Goal: Task Accomplishment & Management: Manage account settings

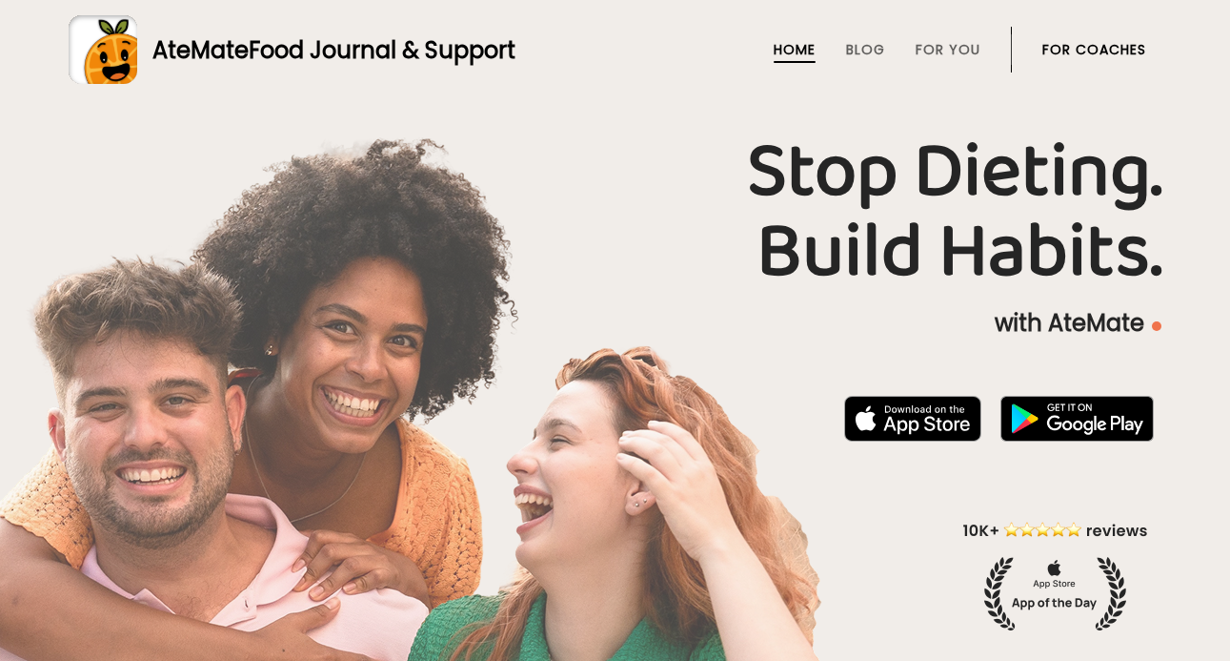
click at [1106, 44] on link "For Coaches" at bounding box center [1095, 49] width 104 height 15
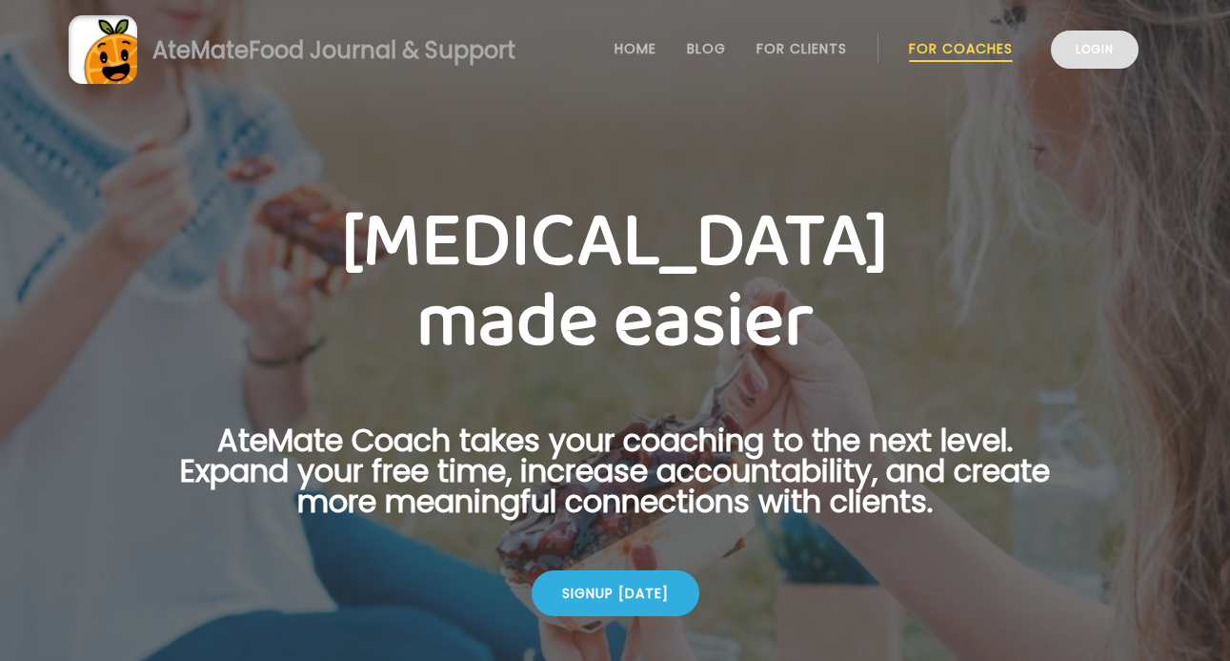
click at [1083, 43] on link "Login" at bounding box center [1095, 49] width 88 height 38
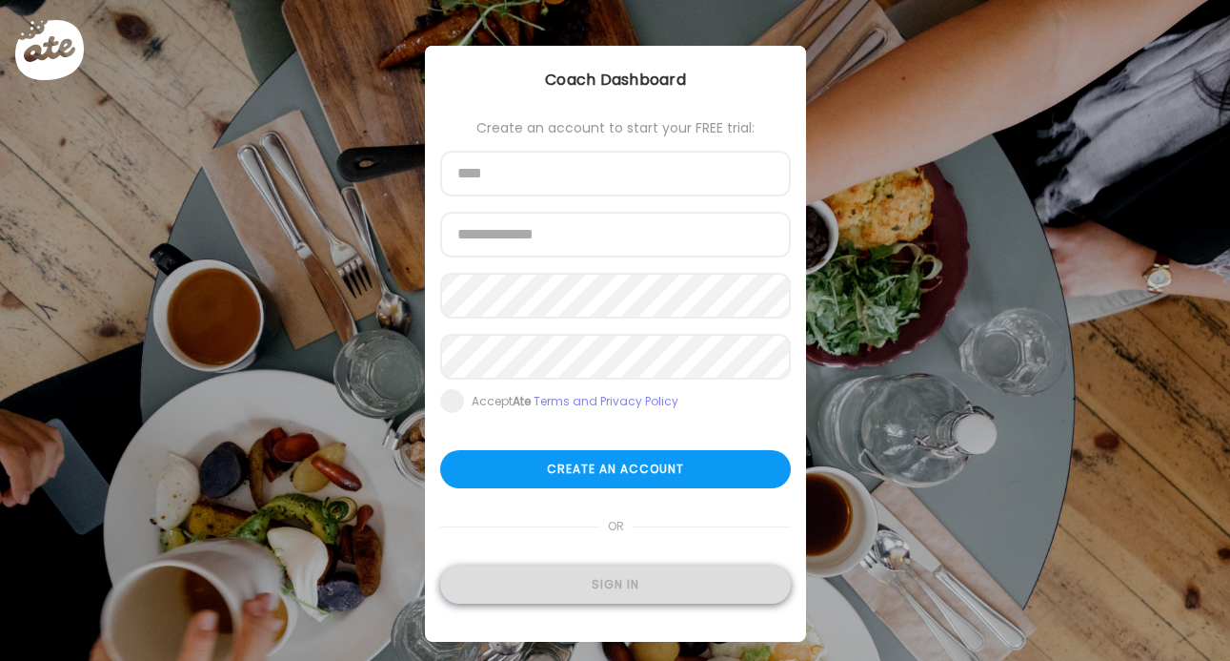
type input "**********"
click at [656, 588] on div "Sign in" at bounding box center [615, 584] width 351 height 38
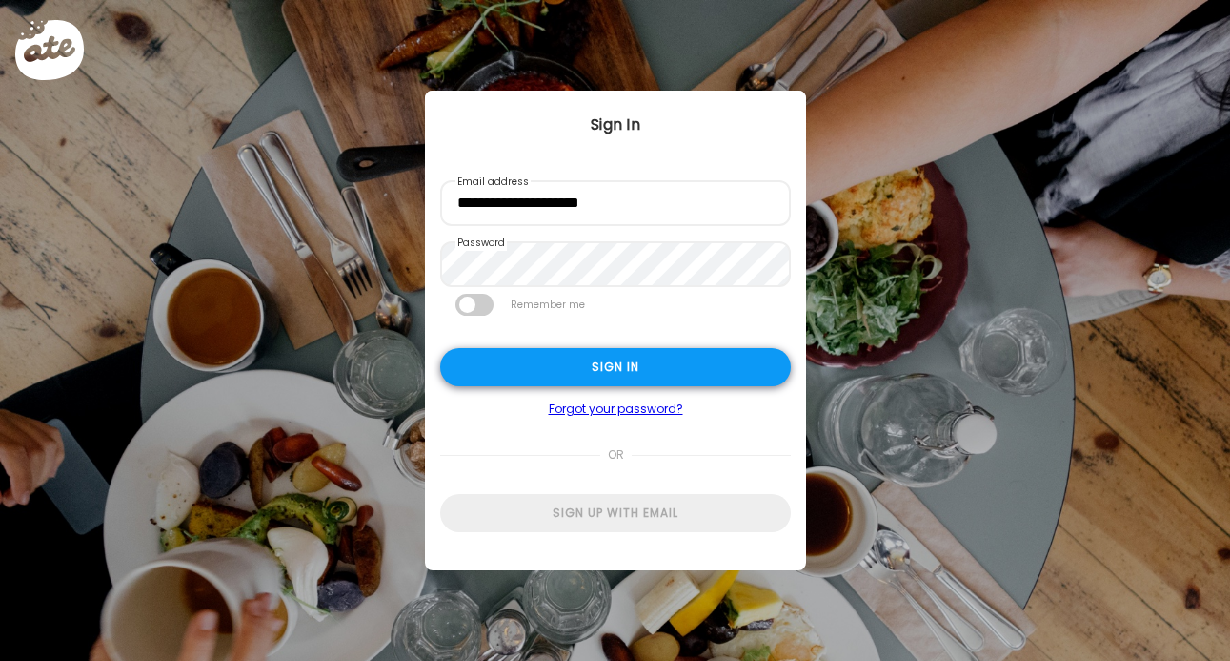
click at [632, 368] on div "Sign in" at bounding box center [615, 367] width 351 height 38
click at [562, 23] on body "Customize your cookie preferences We respect your right to privacy. You can cho…" at bounding box center [615, 11] width 1230 height 23
type input "**********"
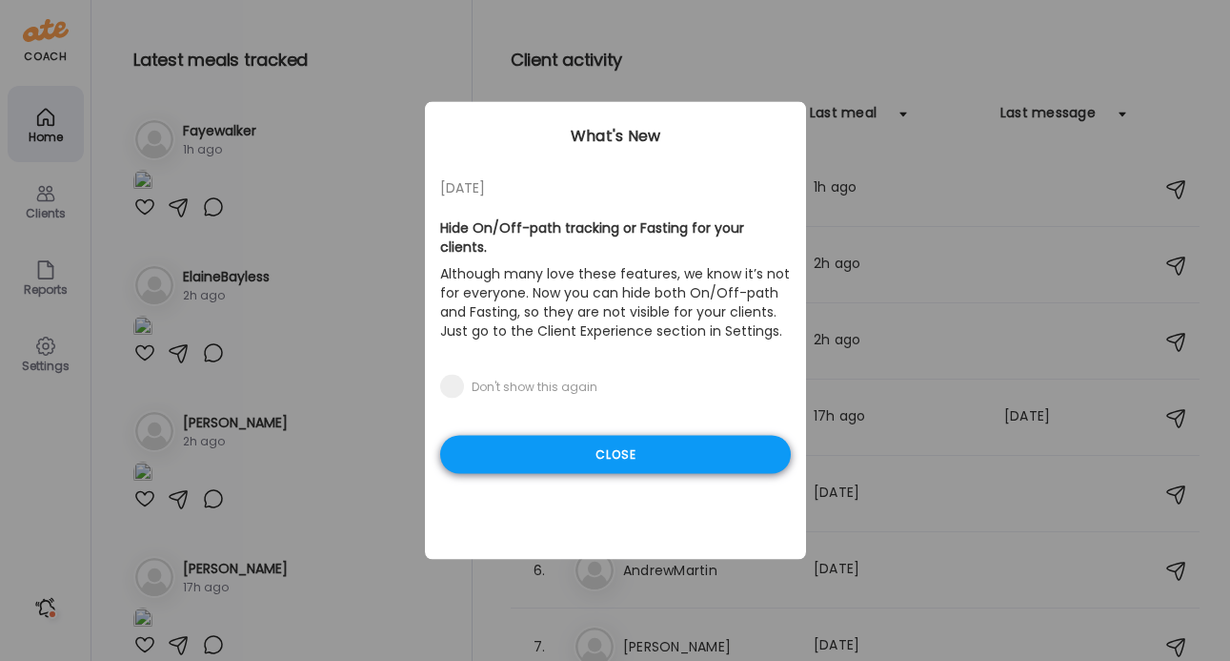
click at [664, 436] on div "Close" at bounding box center [615, 455] width 351 height 38
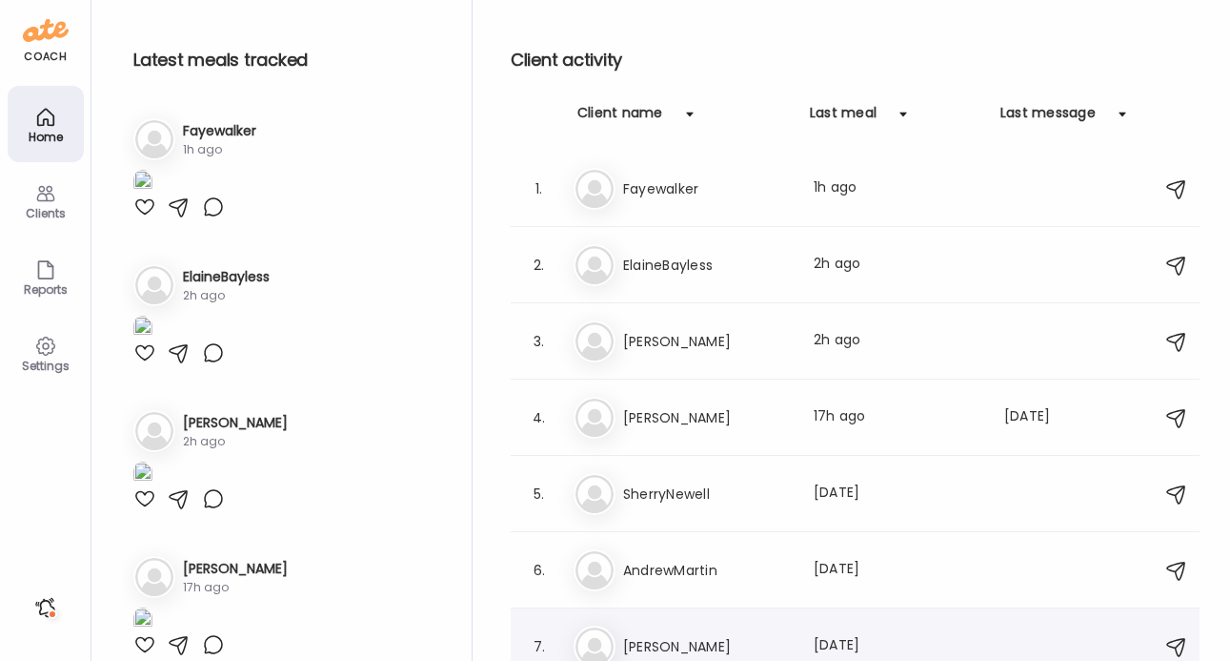
scroll to position [21, 0]
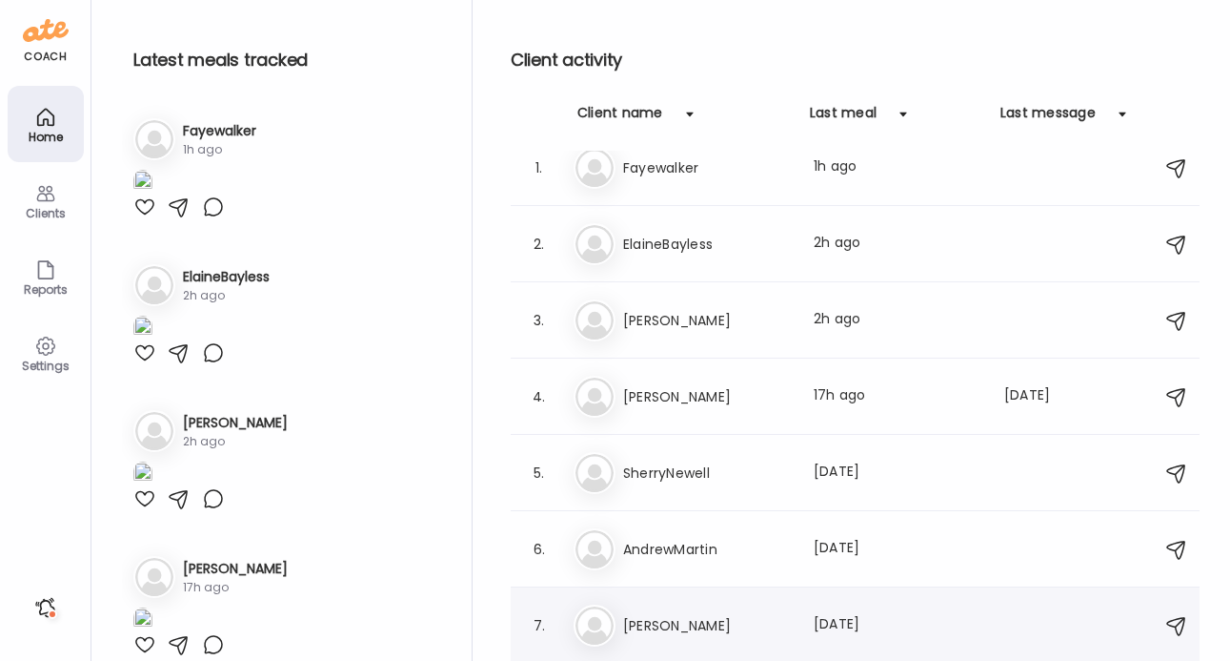
click at [654, 620] on h3 "Yolanda" at bounding box center [707, 625] width 168 height 23
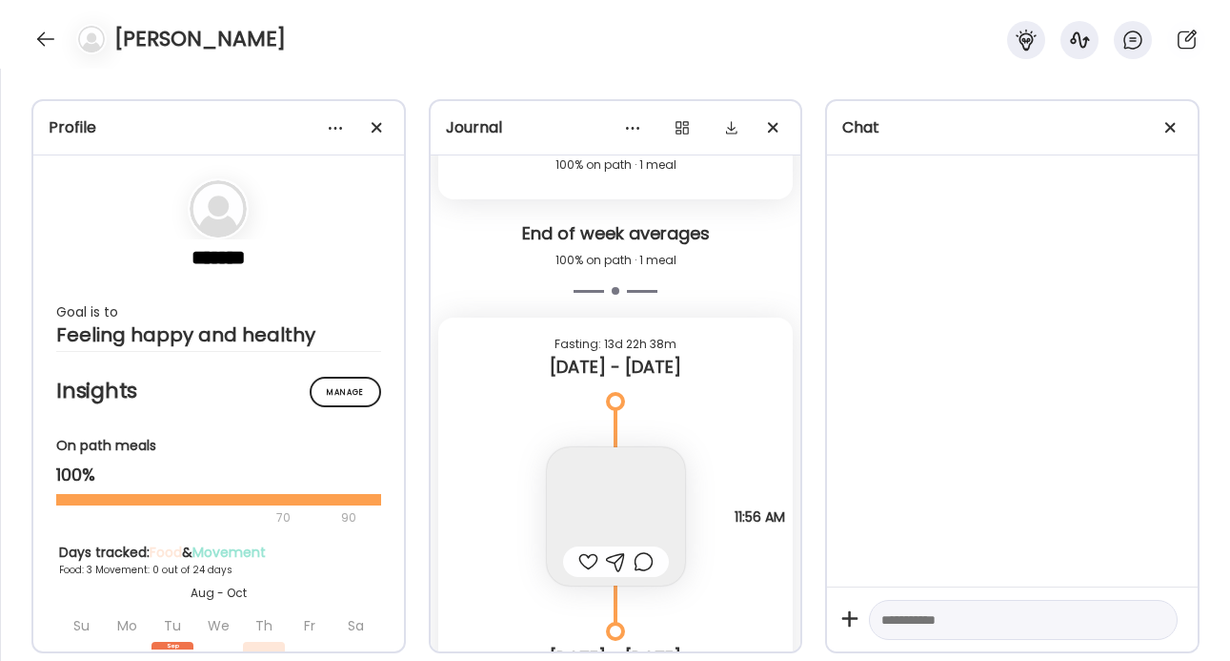
scroll to position [10365, 0]
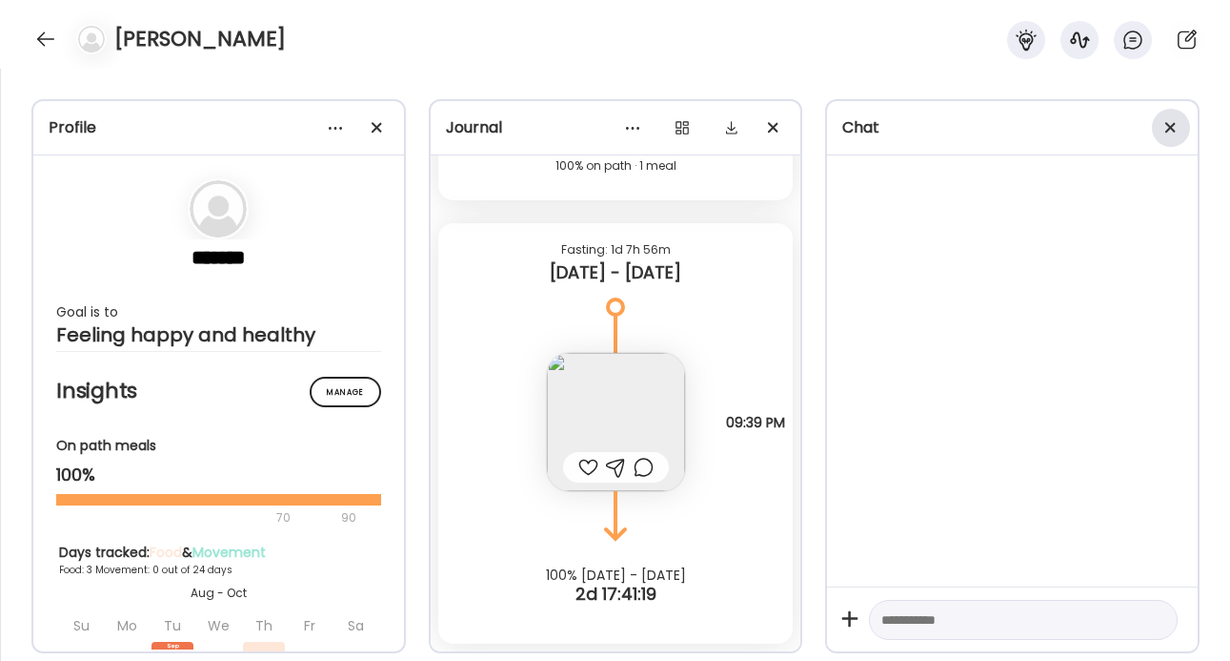
click at [1174, 122] on span at bounding box center [1171, 127] width 10 height 10
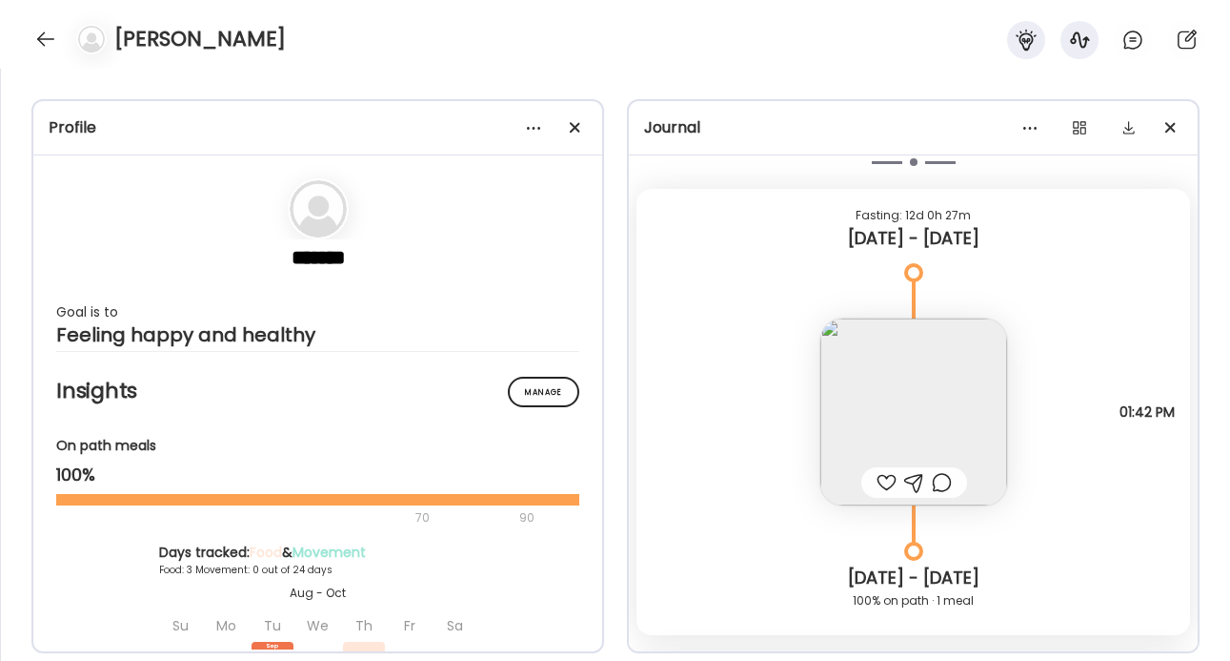
scroll to position [97, 0]
click at [925, 405] on img at bounding box center [914, 411] width 187 height 187
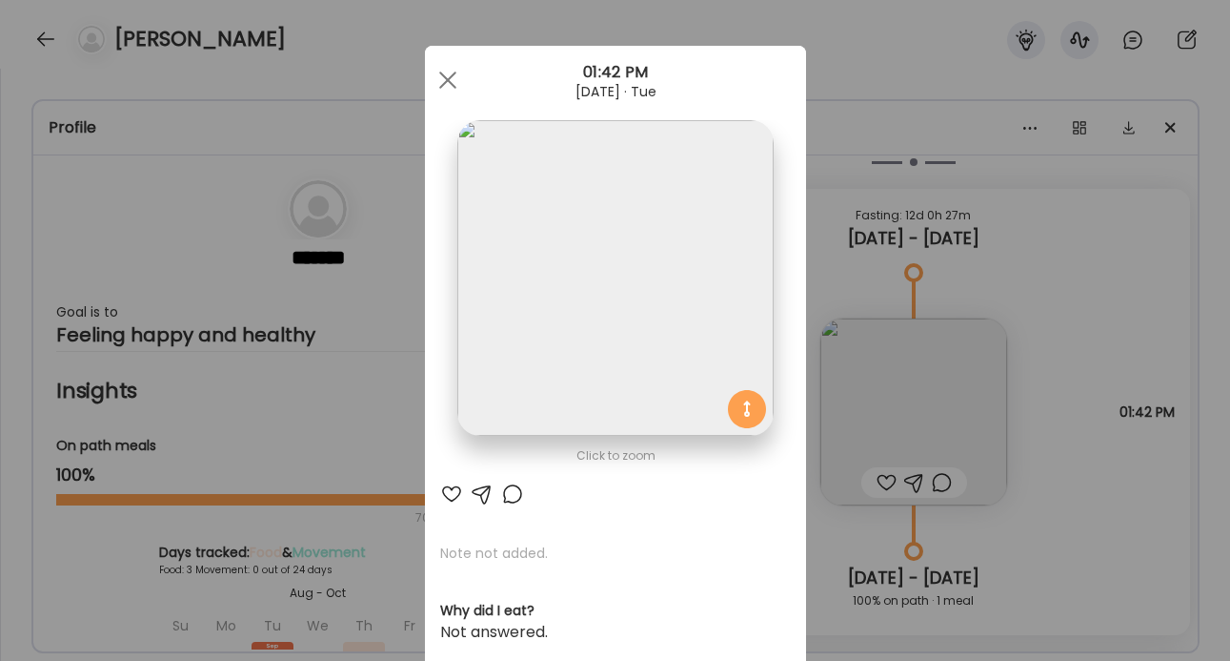
click at [690, 324] on img at bounding box center [614, 277] width 315 height 315
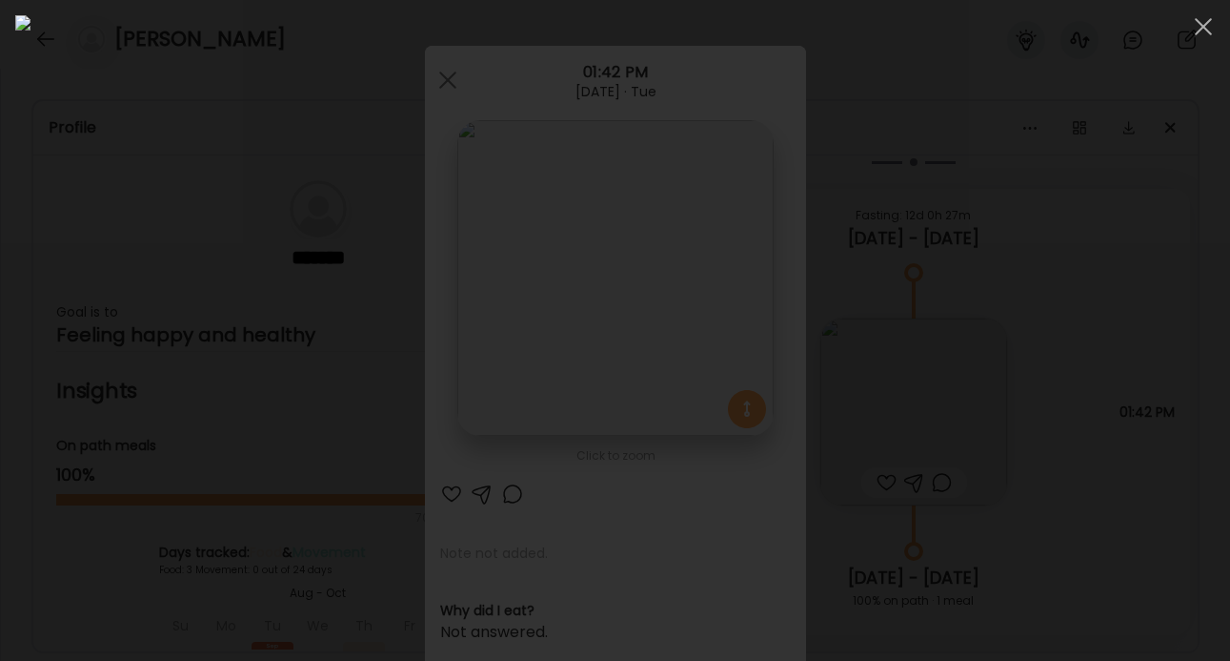
drag, startPoint x: 1200, startPoint y: 25, endPoint x: 1197, endPoint y: 58, distance: 33.5
click at [1200, 25] on div at bounding box center [1204, 27] width 38 height 38
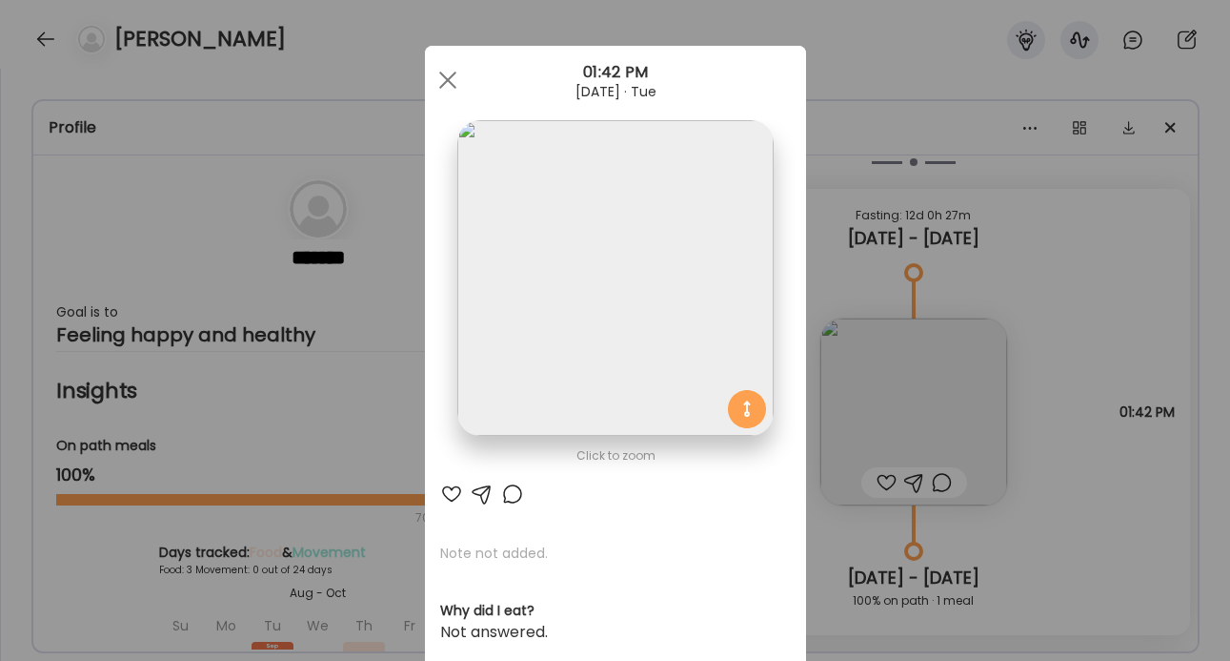
drag, startPoint x: 446, startPoint y: 79, endPoint x: 468, endPoint y: 85, distance: 22.7
click at [446, 79] on span at bounding box center [446, 79] width 17 height 17
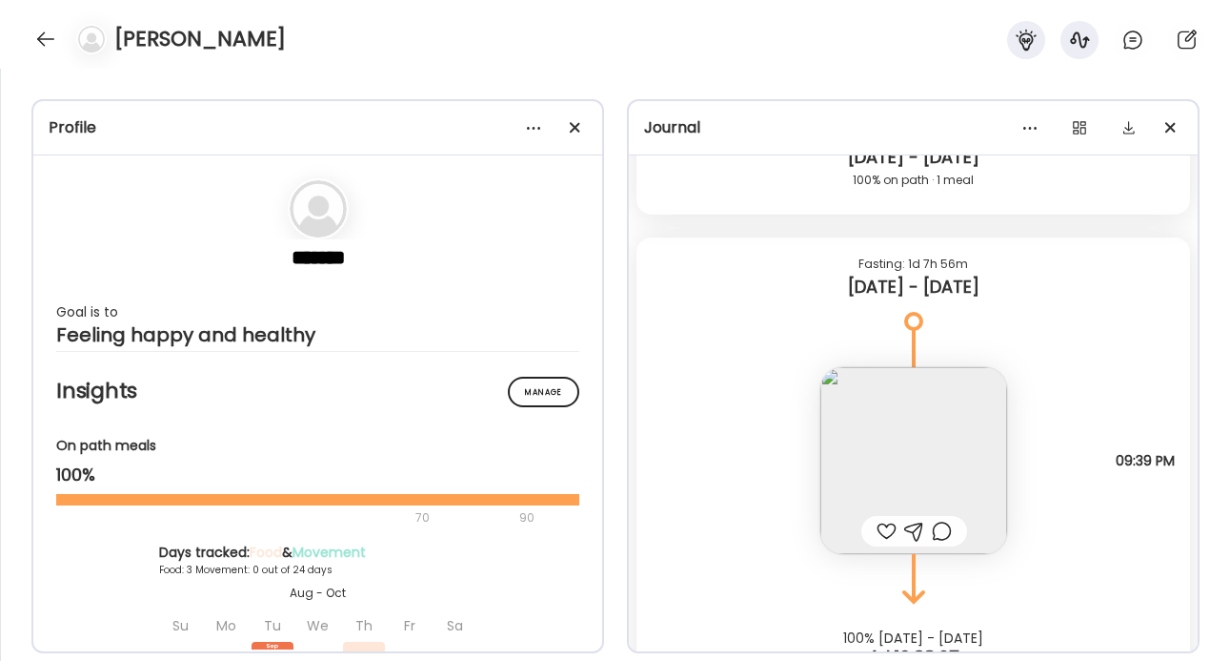
scroll to position [11811, 0]
click at [907, 452] on img at bounding box center [914, 458] width 187 height 187
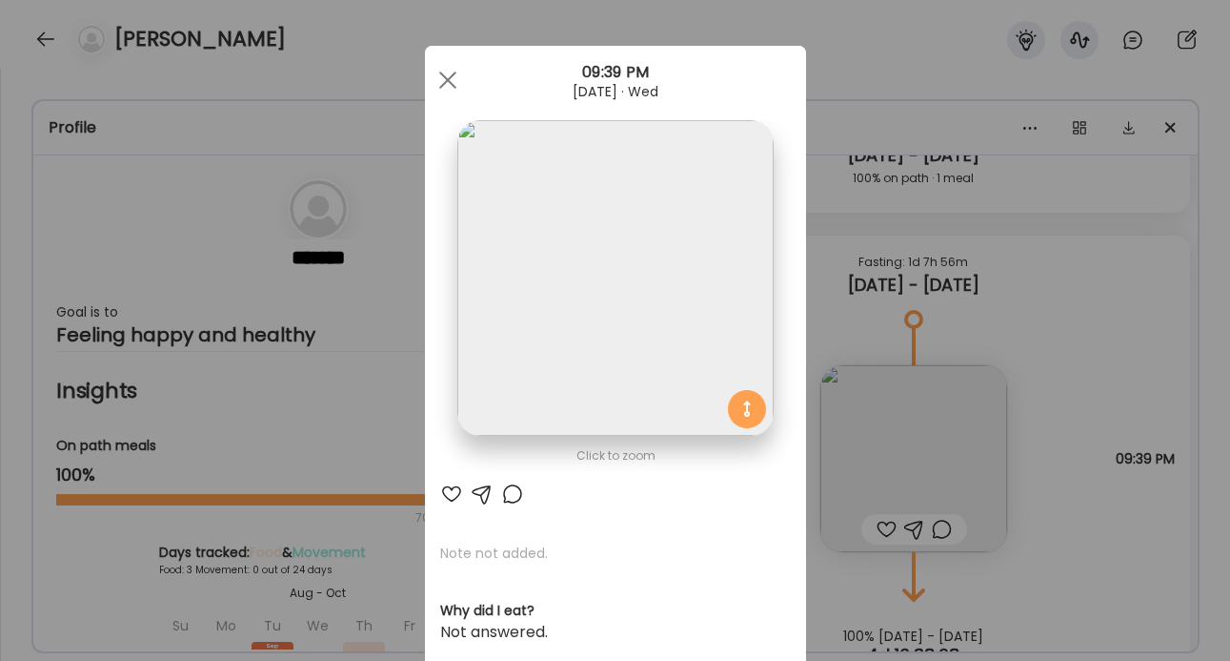
click at [707, 290] on img at bounding box center [614, 277] width 315 height 315
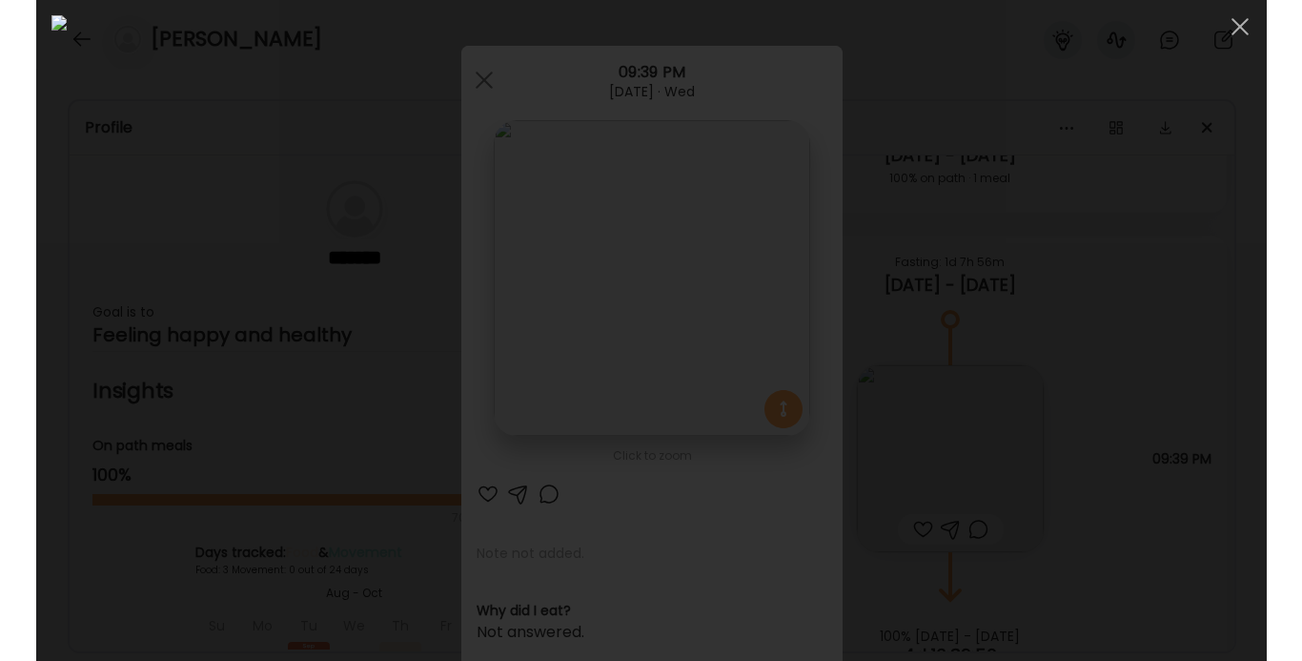
scroll to position [173, 0]
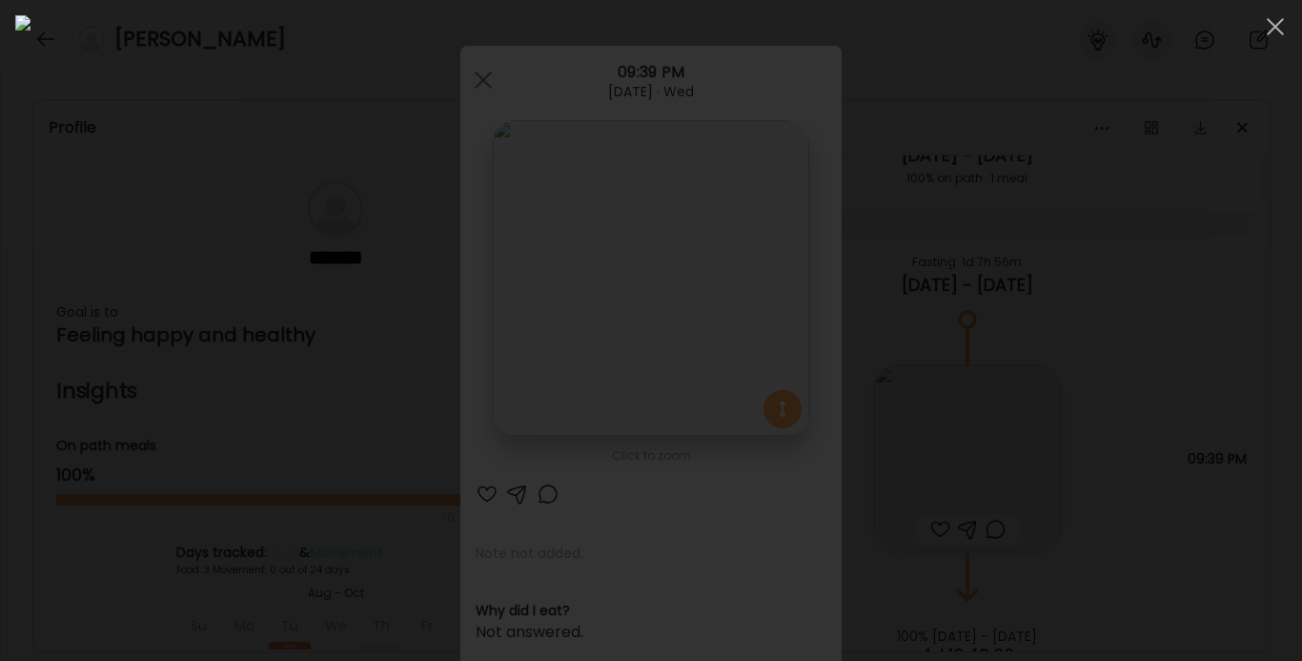
click at [1170, 316] on div at bounding box center [650, 330] width 1271 height 630
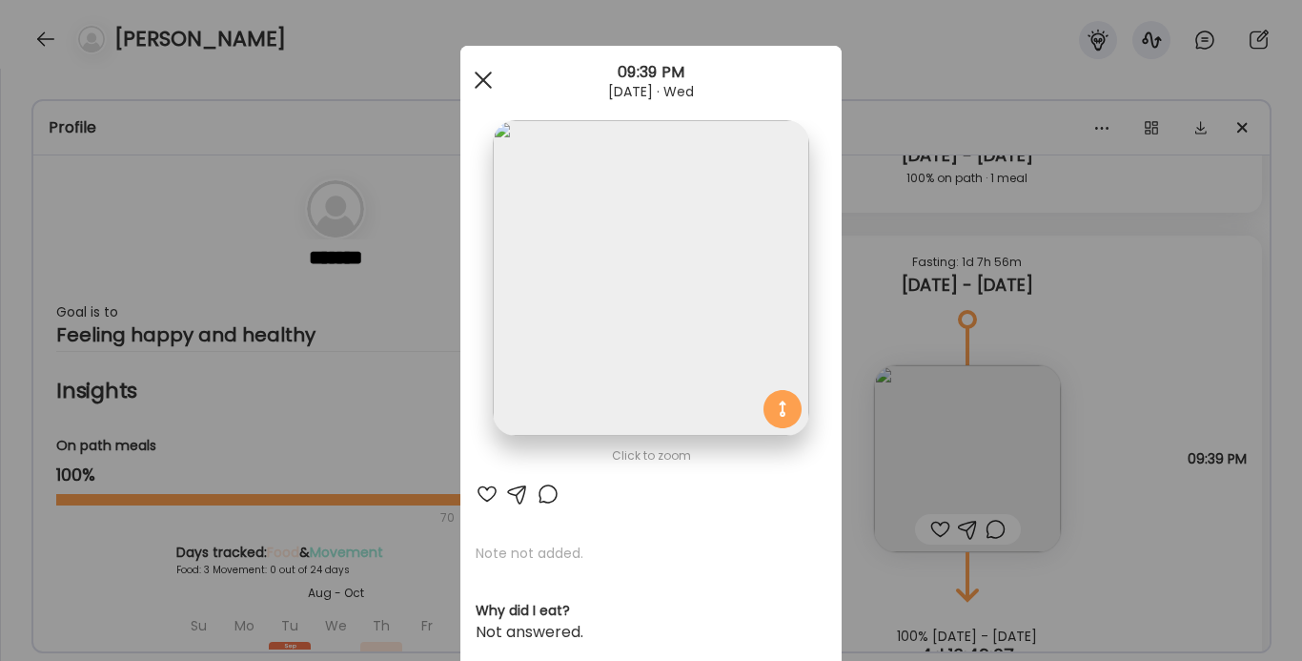
click at [487, 80] on div at bounding box center [483, 80] width 38 height 38
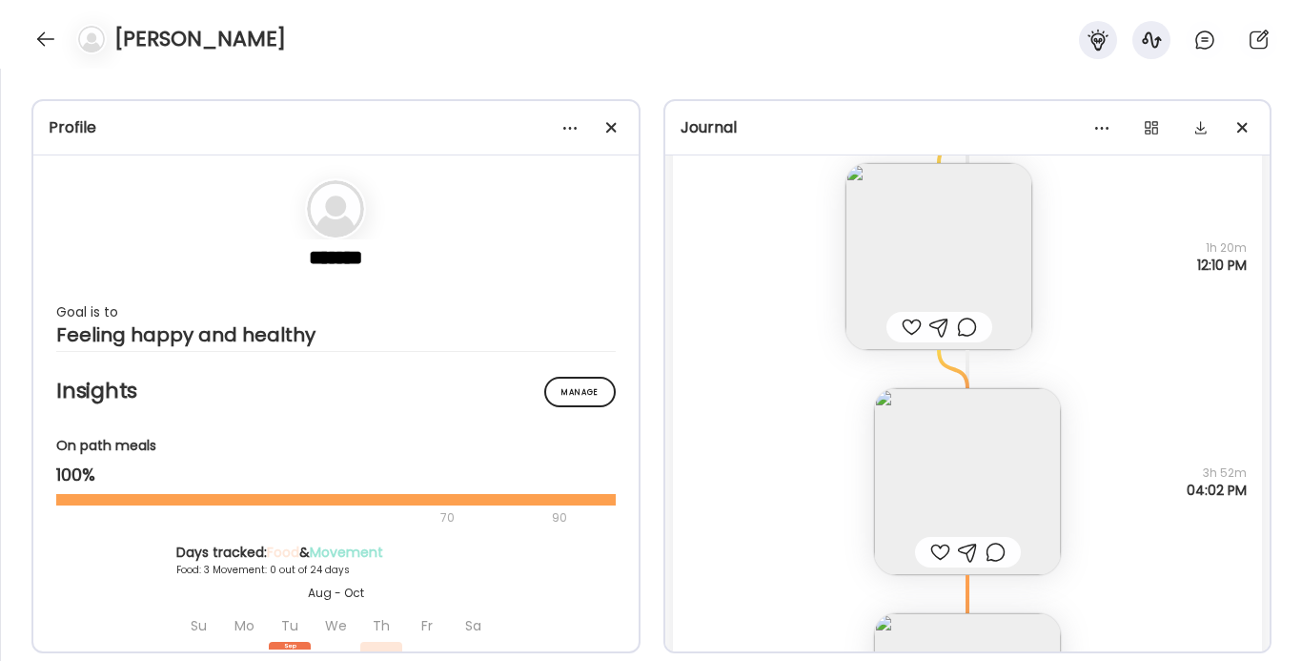
scroll to position [8823, 0]
click at [937, 234] on img at bounding box center [938, 247] width 187 height 187
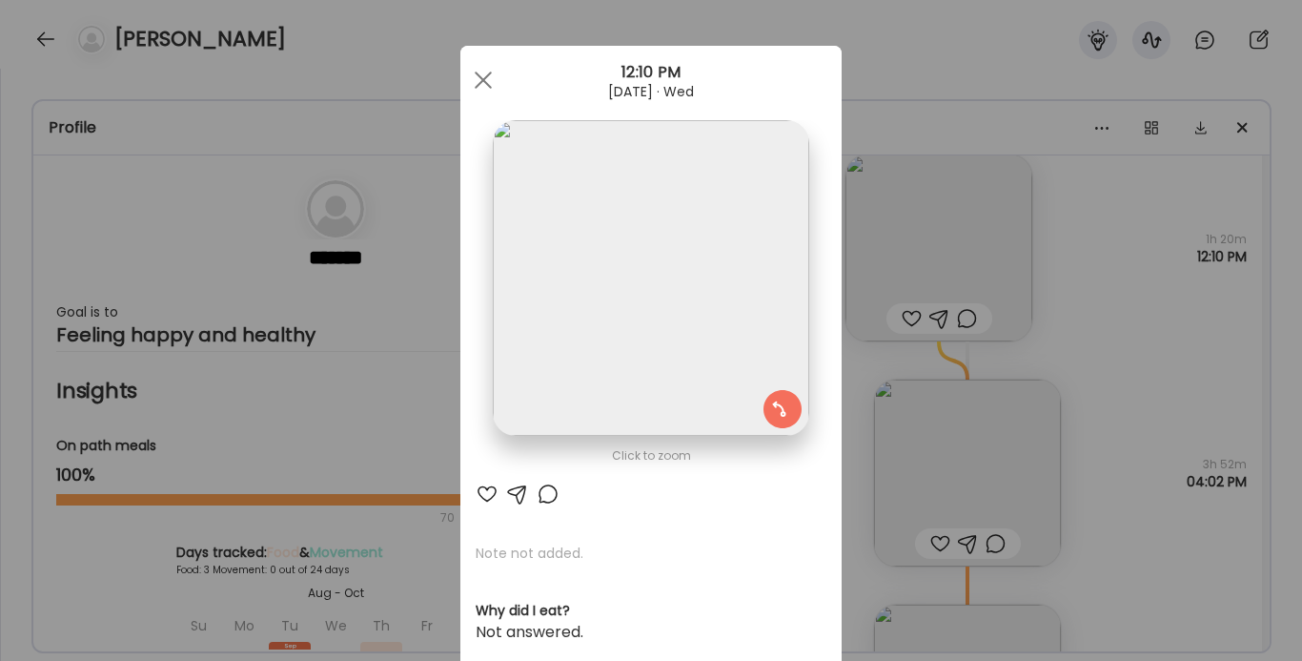
click at [677, 294] on img at bounding box center [650, 277] width 315 height 315
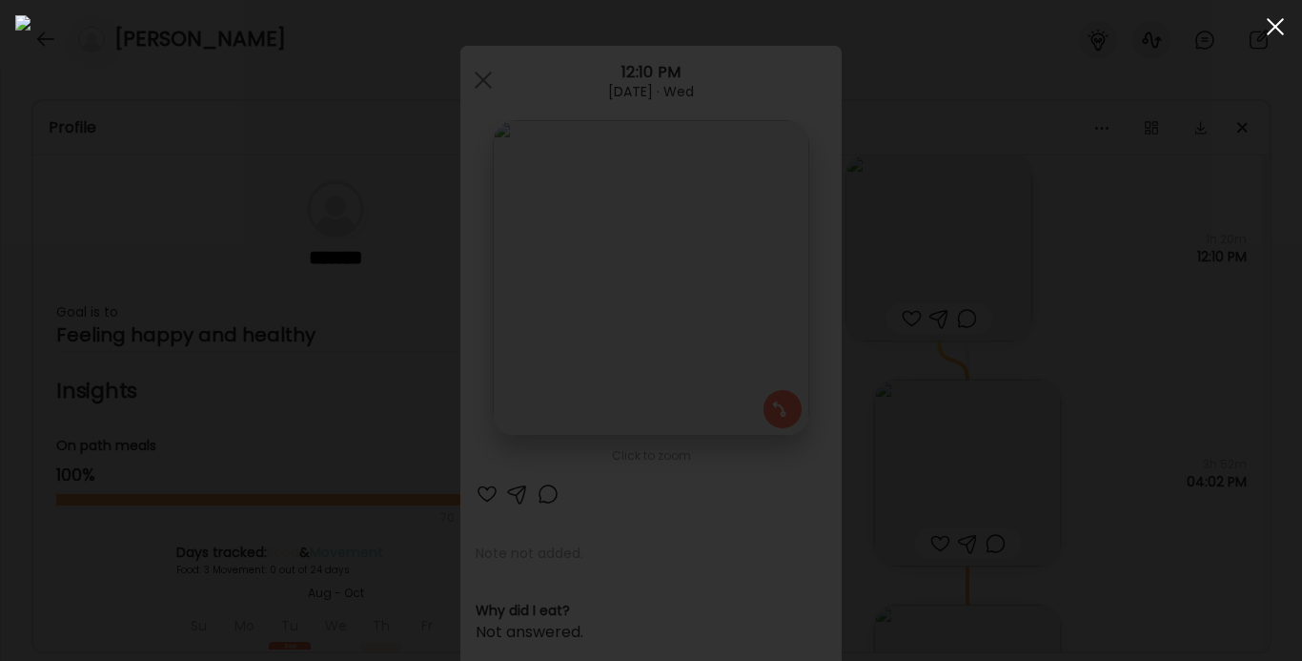
click at [1230, 30] on div at bounding box center [1275, 27] width 38 height 38
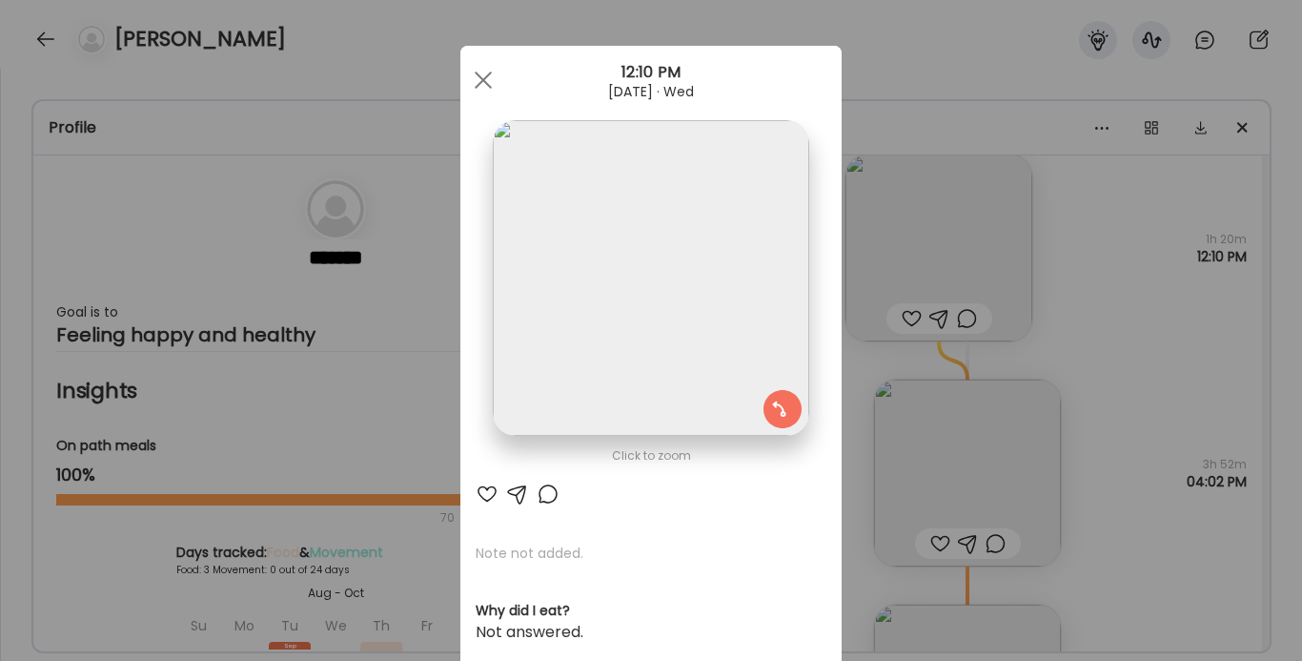
drag, startPoint x: 486, startPoint y: 84, endPoint x: 585, endPoint y: 104, distance: 101.1
click at [486, 84] on span at bounding box center [483, 79] width 17 height 17
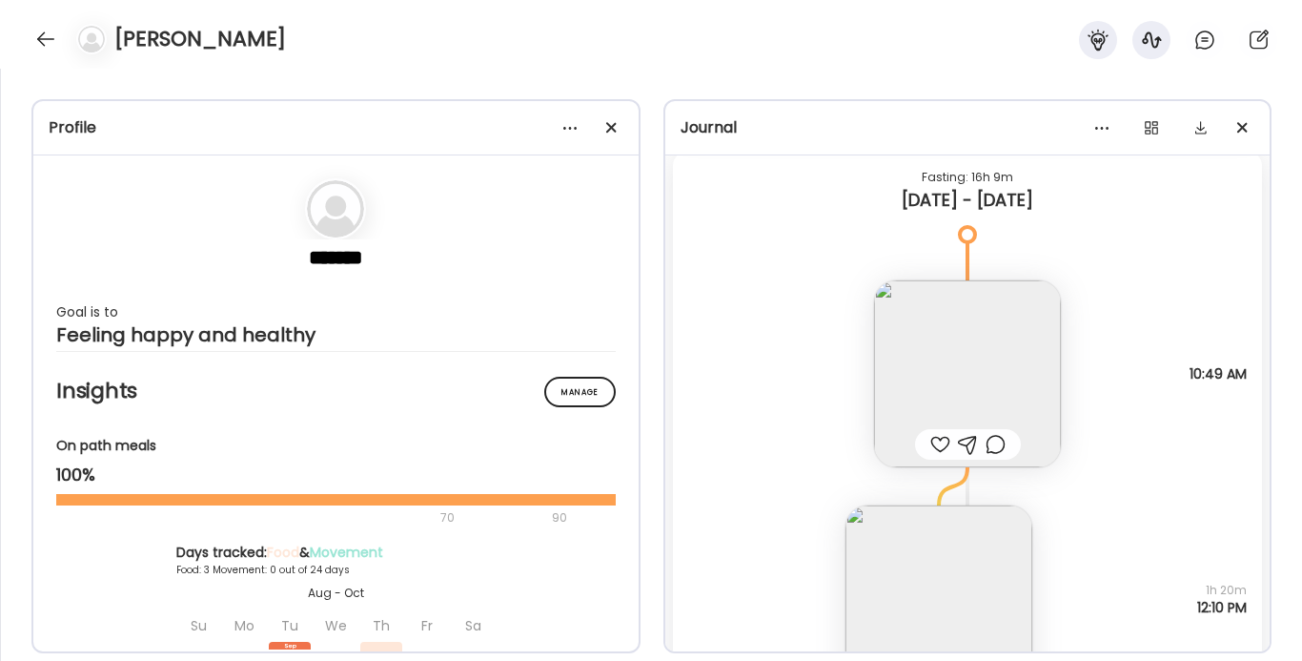
scroll to position [8470, 0]
click at [965, 367] on img at bounding box center [967, 375] width 187 height 187
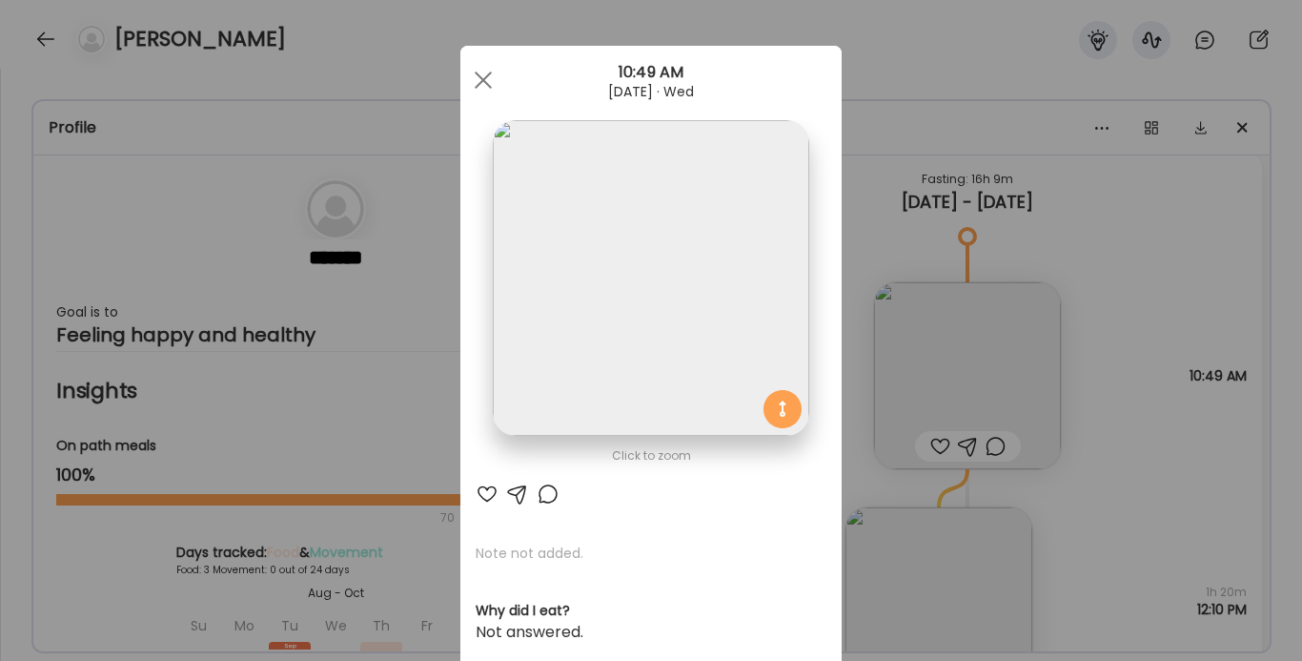
drag, startPoint x: 482, startPoint y: 74, endPoint x: 686, endPoint y: 164, distance: 222.8
click at [482, 74] on div at bounding box center [483, 80] width 38 height 38
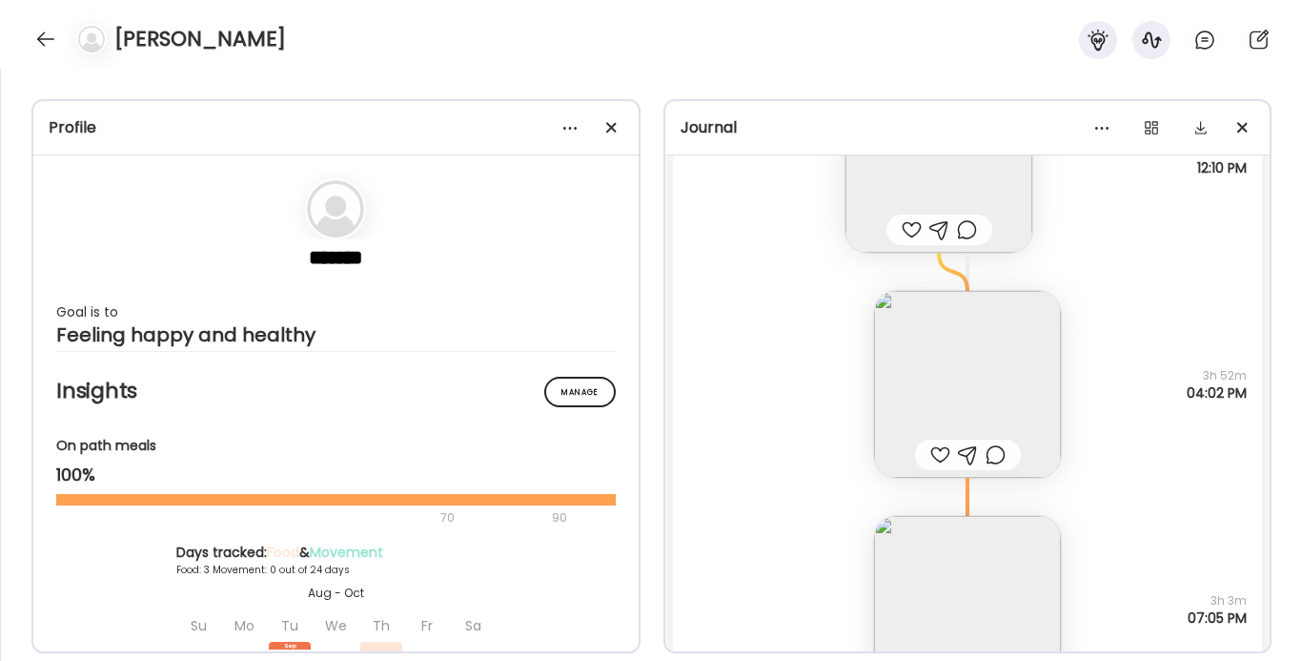
scroll to position [8913, 0]
click at [961, 375] on img at bounding box center [967, 382] width 187 height 187
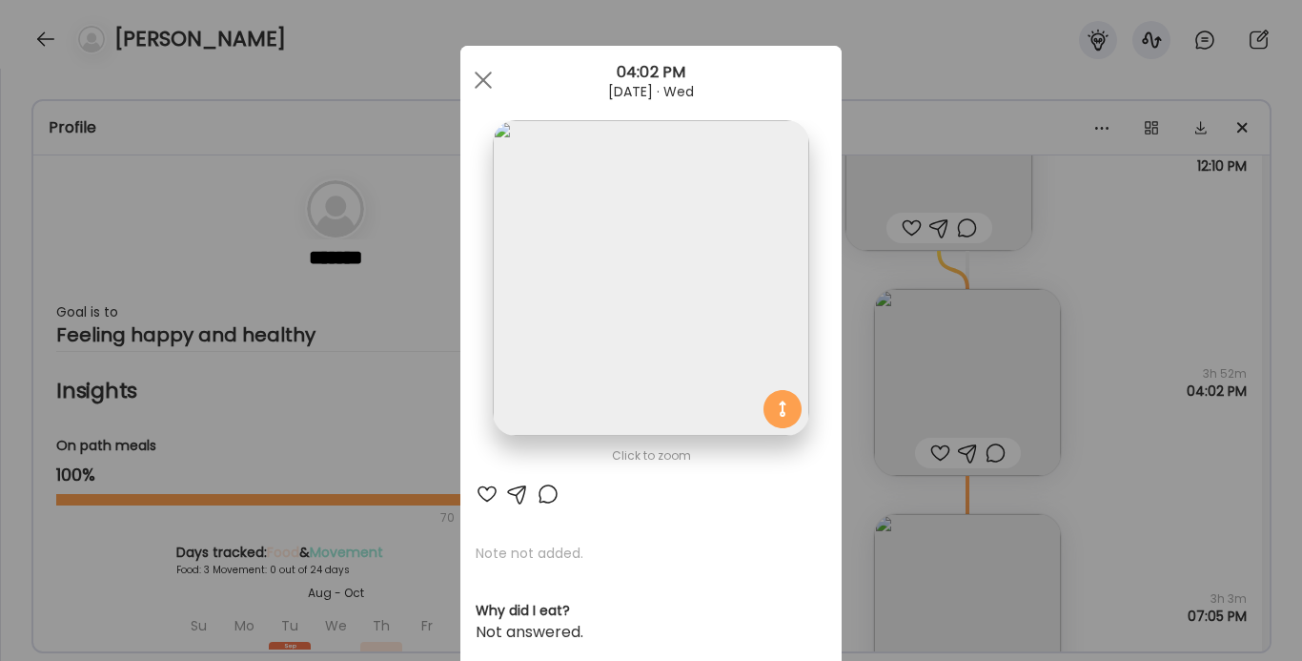
click at [666, 292] on img at bounding box center [650, 277] width 315 height 315
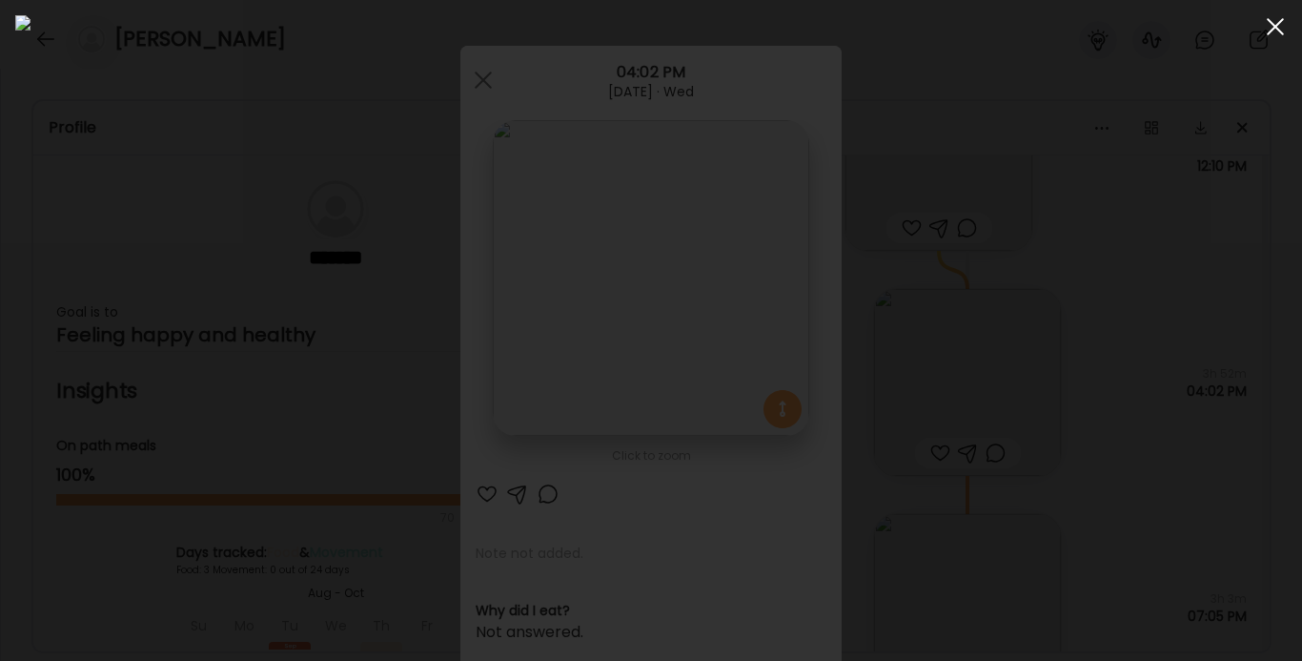
click at [1230, 22] on span at bounding box center [1275, 26] width 17 height 17
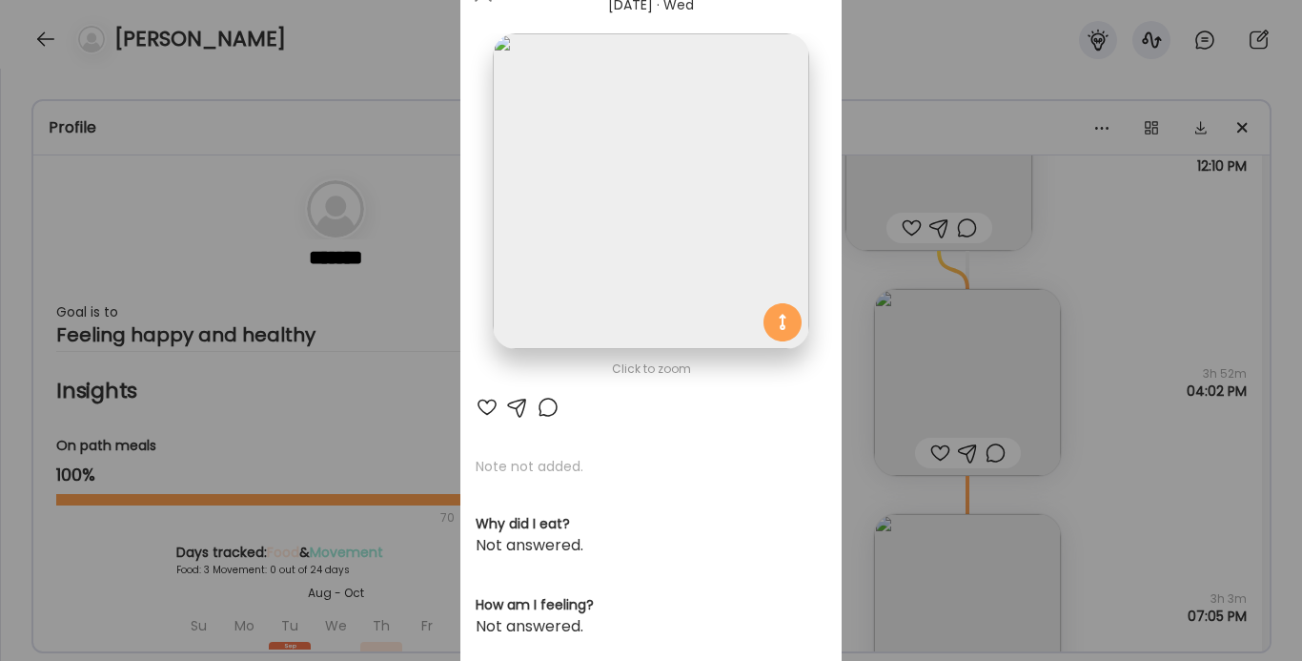
scroll to position [41, 0]
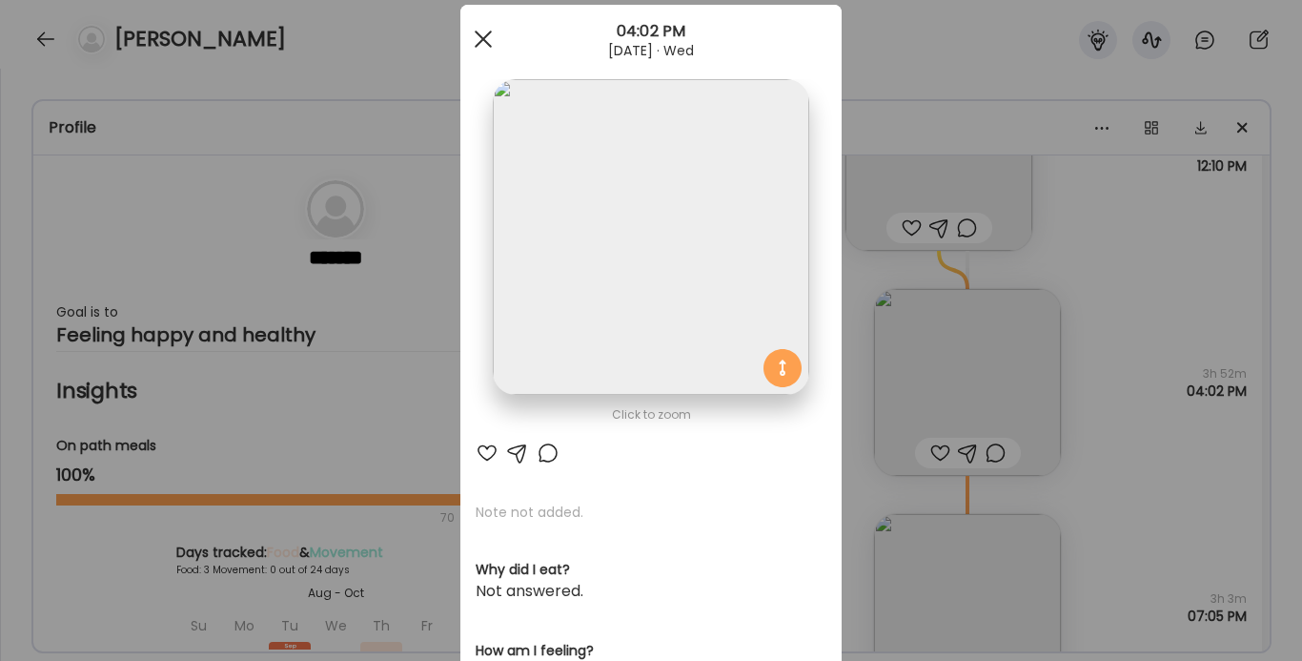
click at [486, 39] on div at bounding box center [483, 39] width 38 height 38
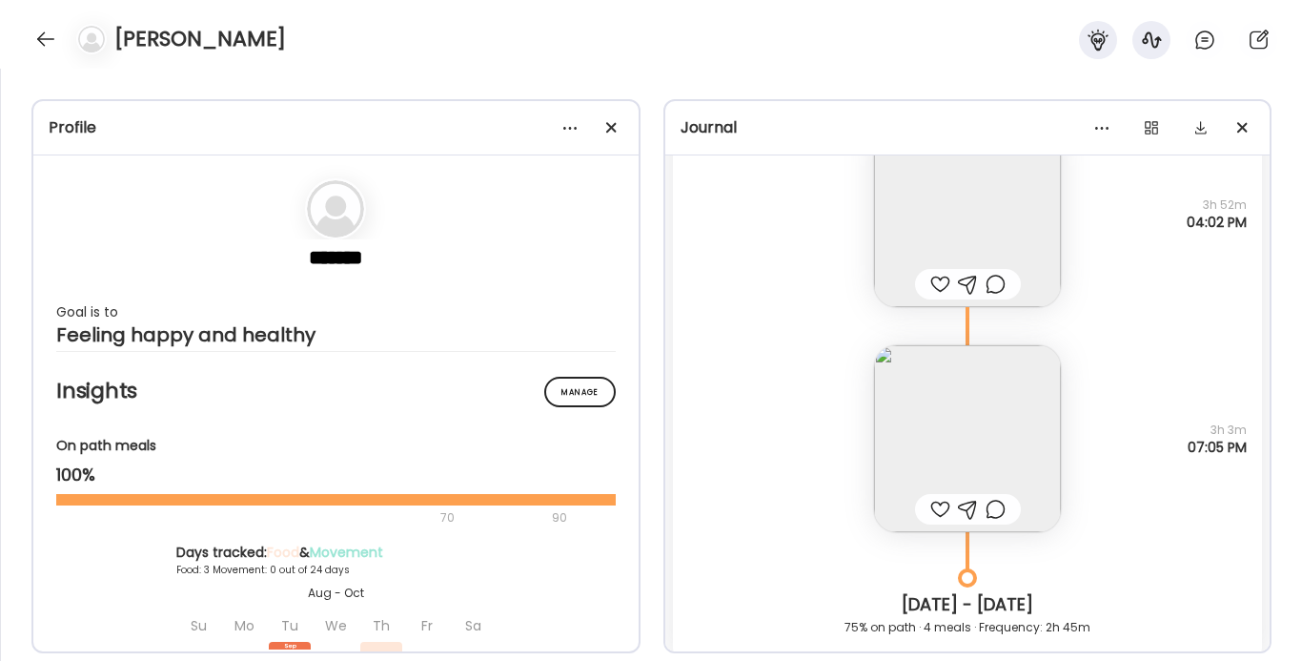
scroll to position [9101, 0]
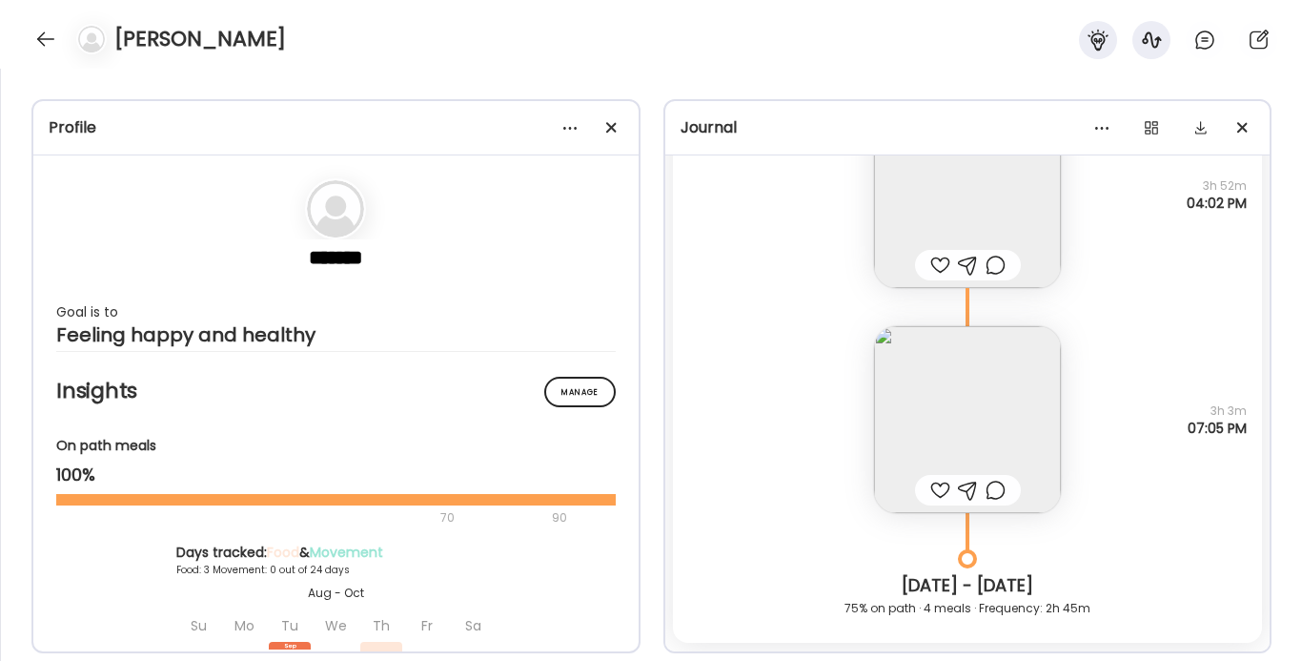
click at [928, 403] on img at bounding box center [967, 419] width 187 height 187
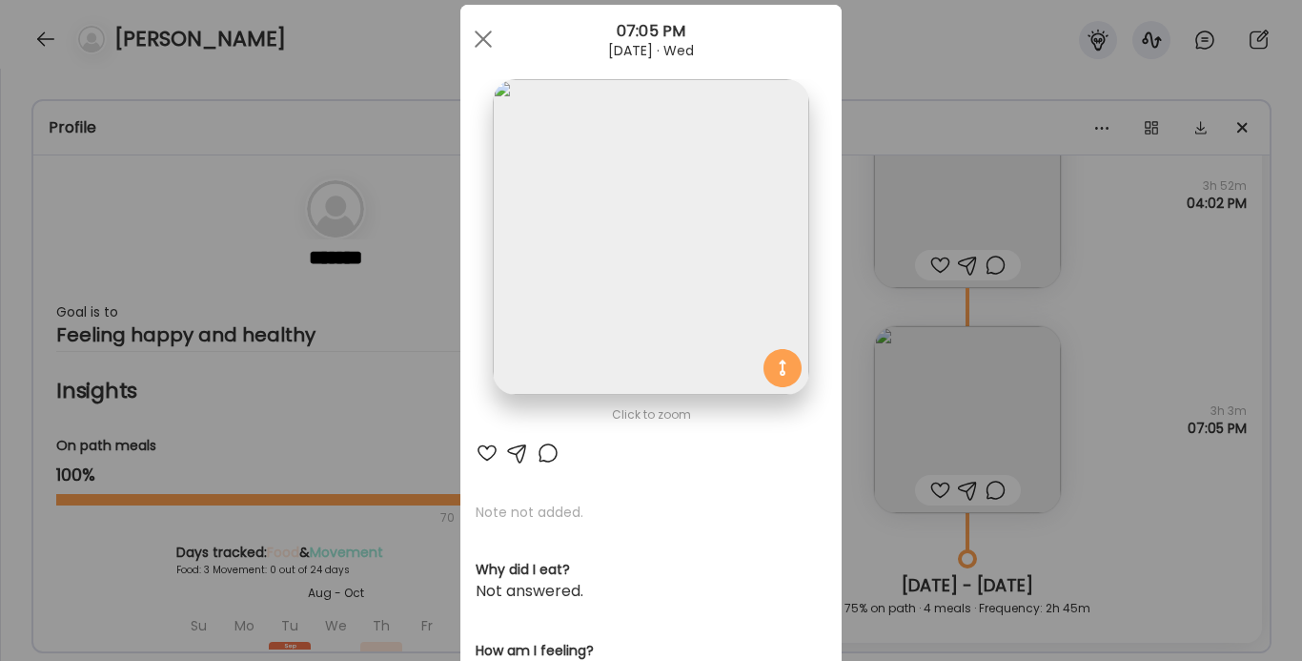
click at [753, 311] on img at bounding box center [650, 236] width 315 height 315
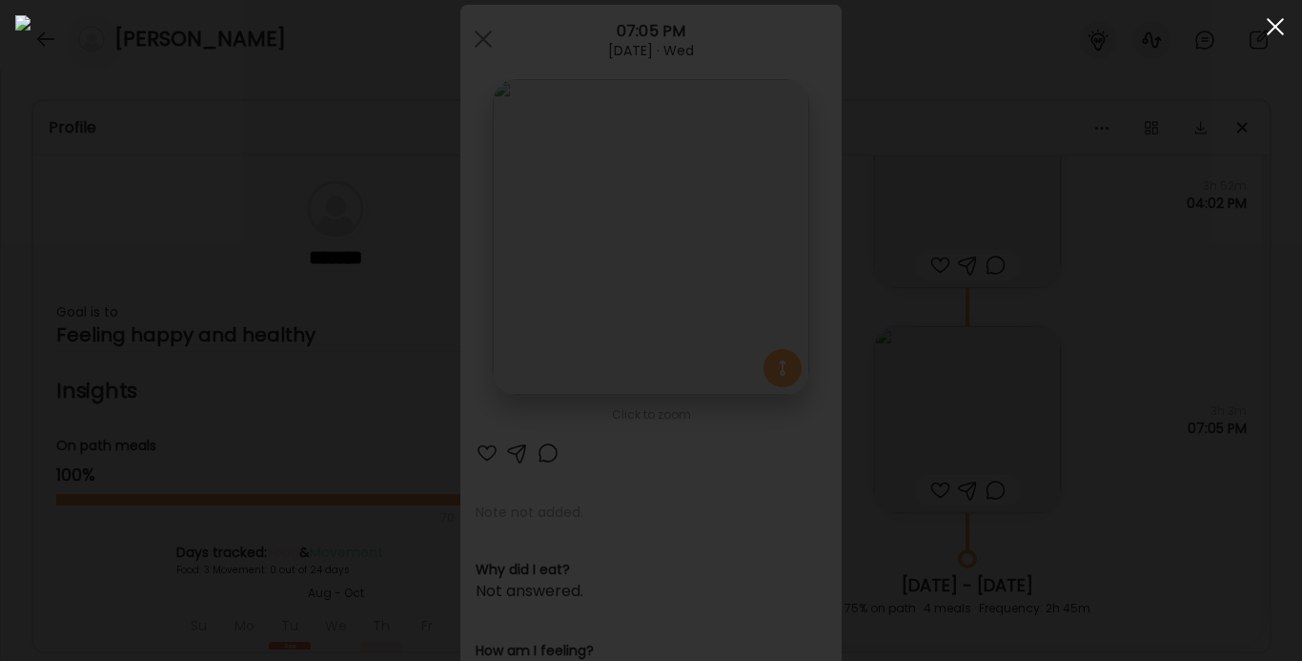
click at [1230, 29] on span at bounding box center [1275, 26] width 17 height 17
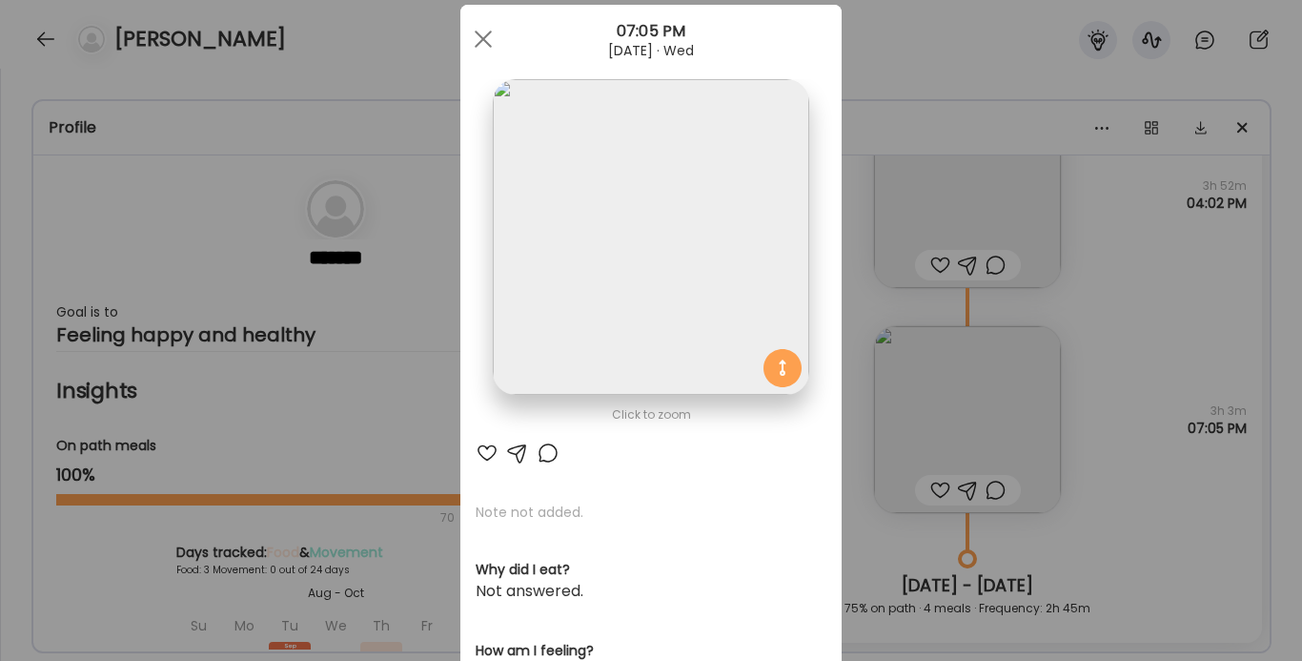
drag, startPoint x: 482, startPoint y: 44, endPoint x: 572, endPoint y: 72, distance: 94.0
click at [482, 45] on div at bounding box center [483, 39] width 38 height 38
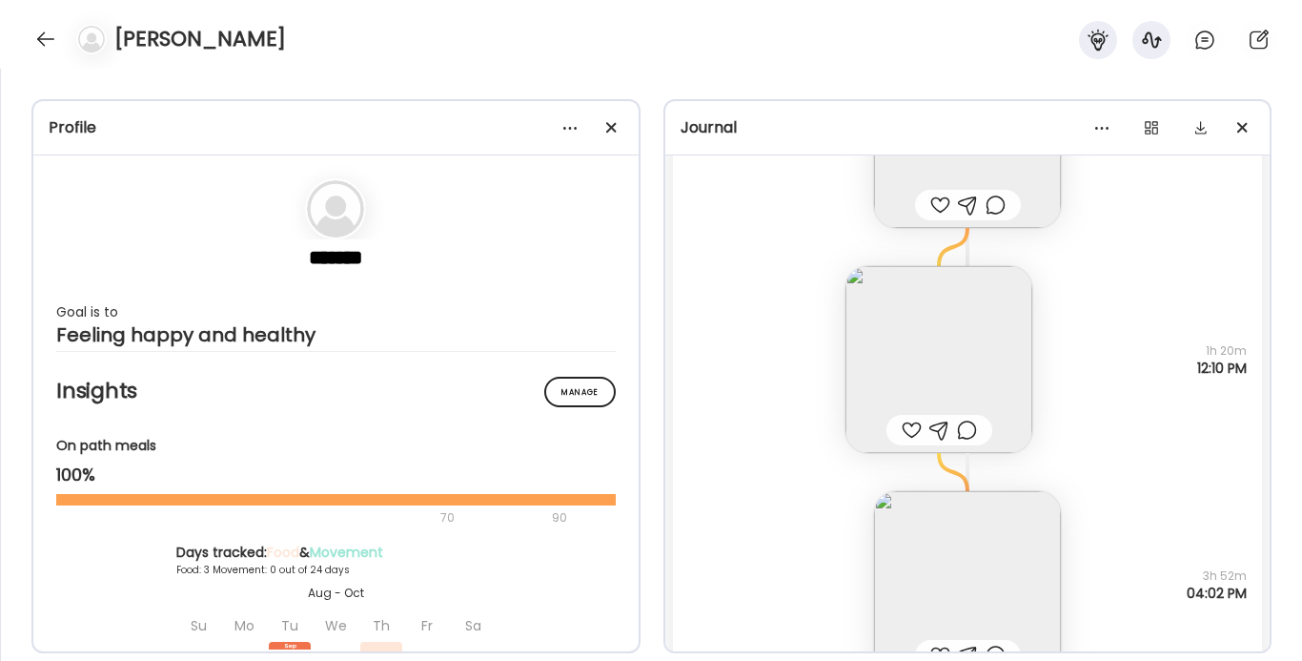
scroll to position [8624, 0]
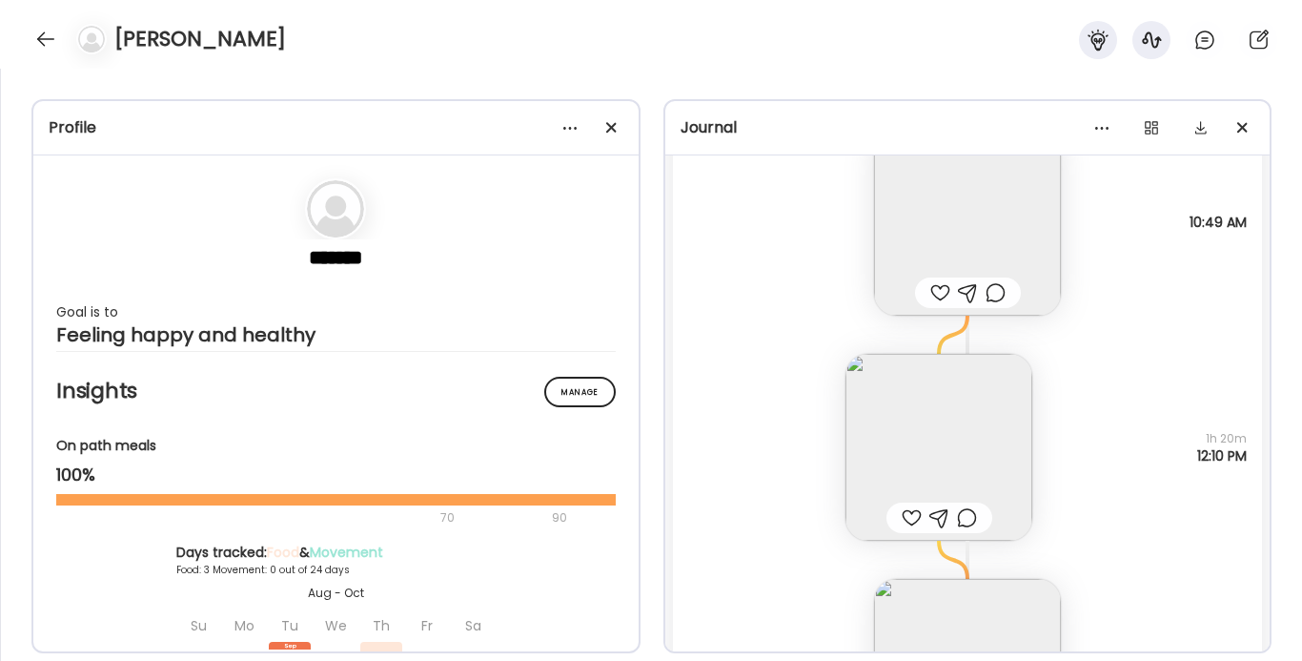
click at [960, 418] on img at bounding box center [938, 447] width 187 height 187
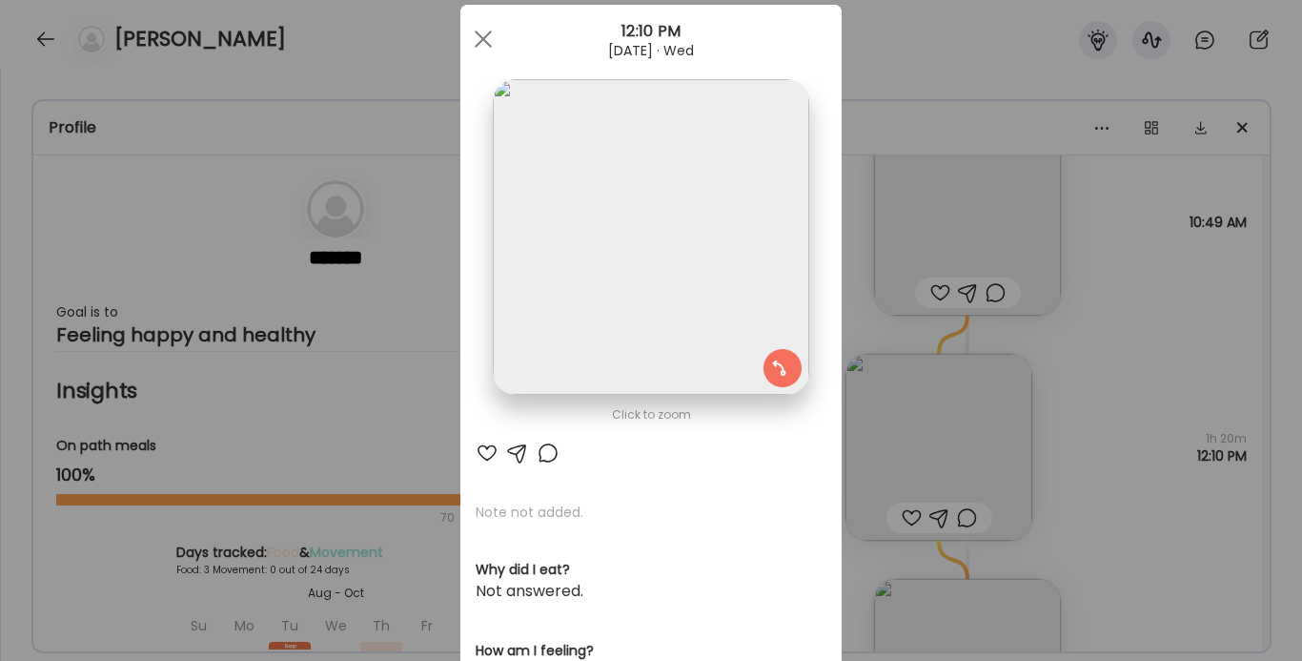
click at [705, 272] on img at bounding box center [650, 236] width 315 height 315
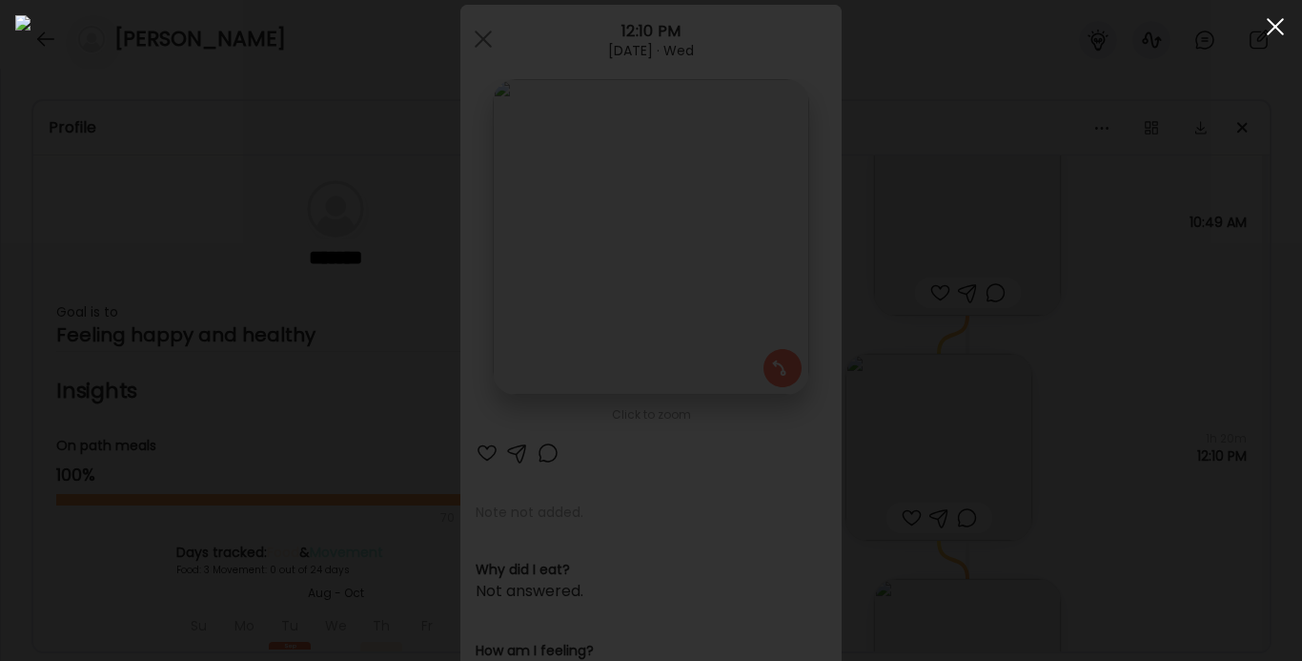
drag, startPoint x: 1268, startPoint y: 24, endPoint x: 1154, endPoint y: 244, distance: 247.7
click at [1230, 24] on div at bounding box center [1275, 27] width 38 height 38
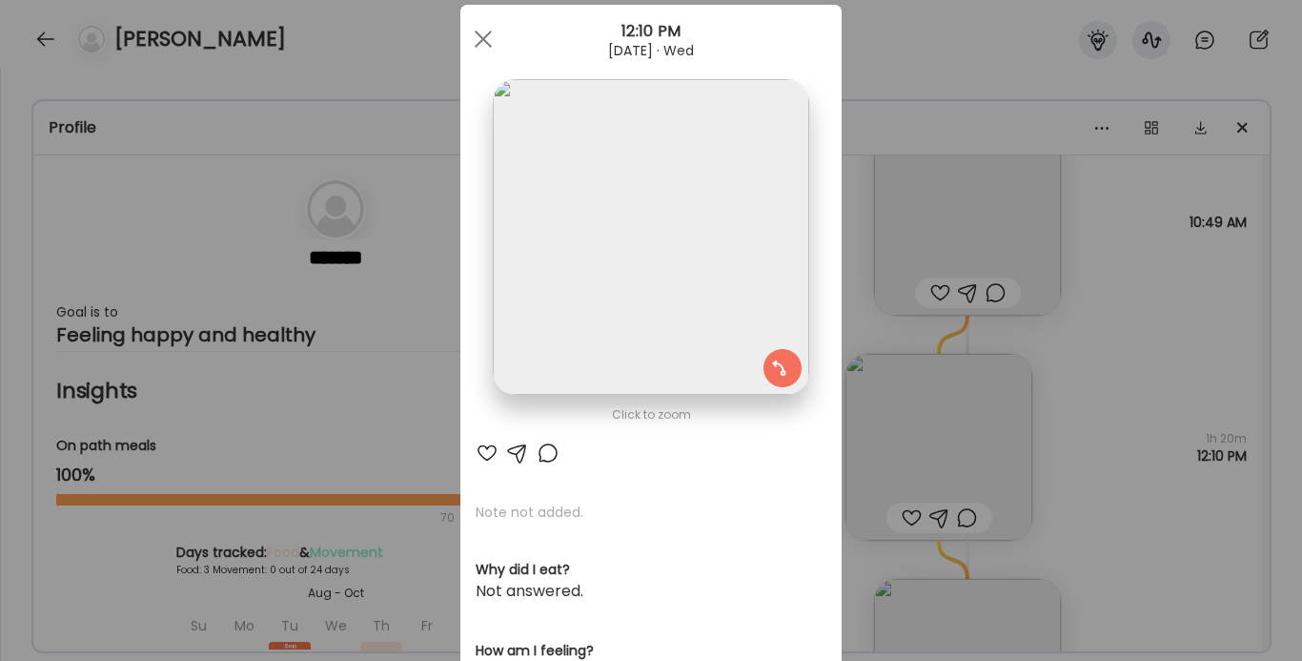
drag, startPoint x: 479, startPoint y: 37, endPoint x: 732, endPoint y: 193, distance: 297.0
click at [479, 38] on span at bounding box center [483, 38] width 17 height 17
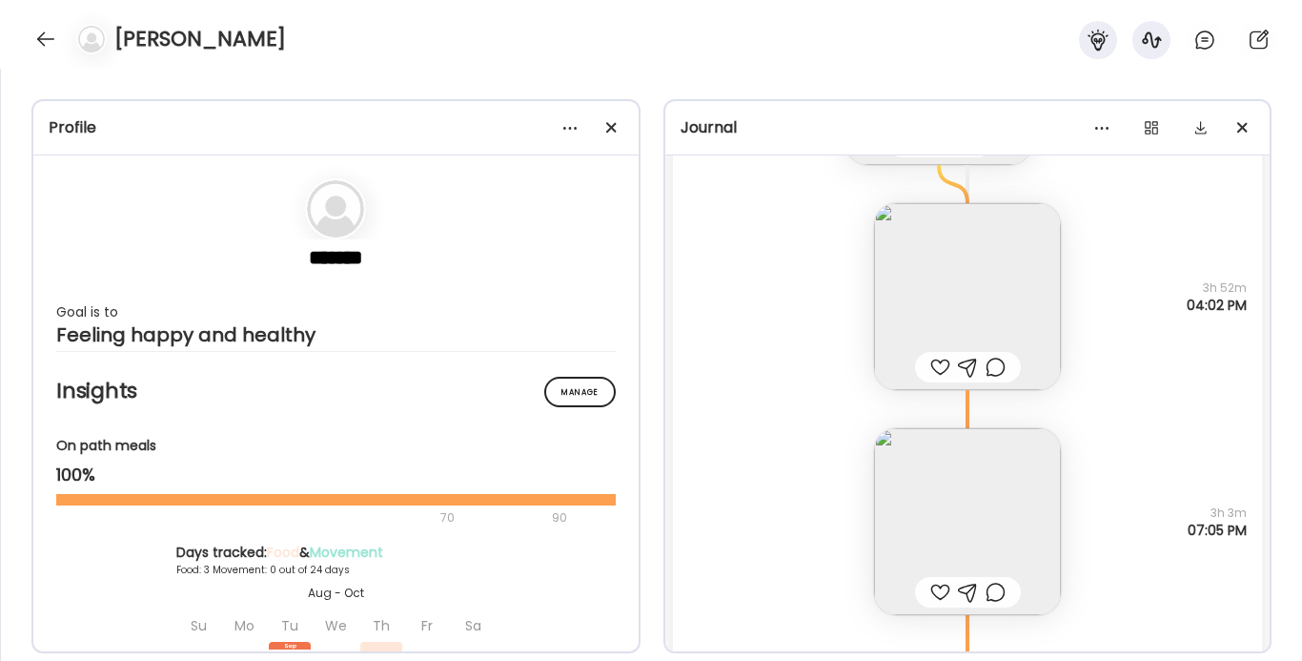
click at [986, 490] on img at bounding box center [967, 521] width 187 height 187
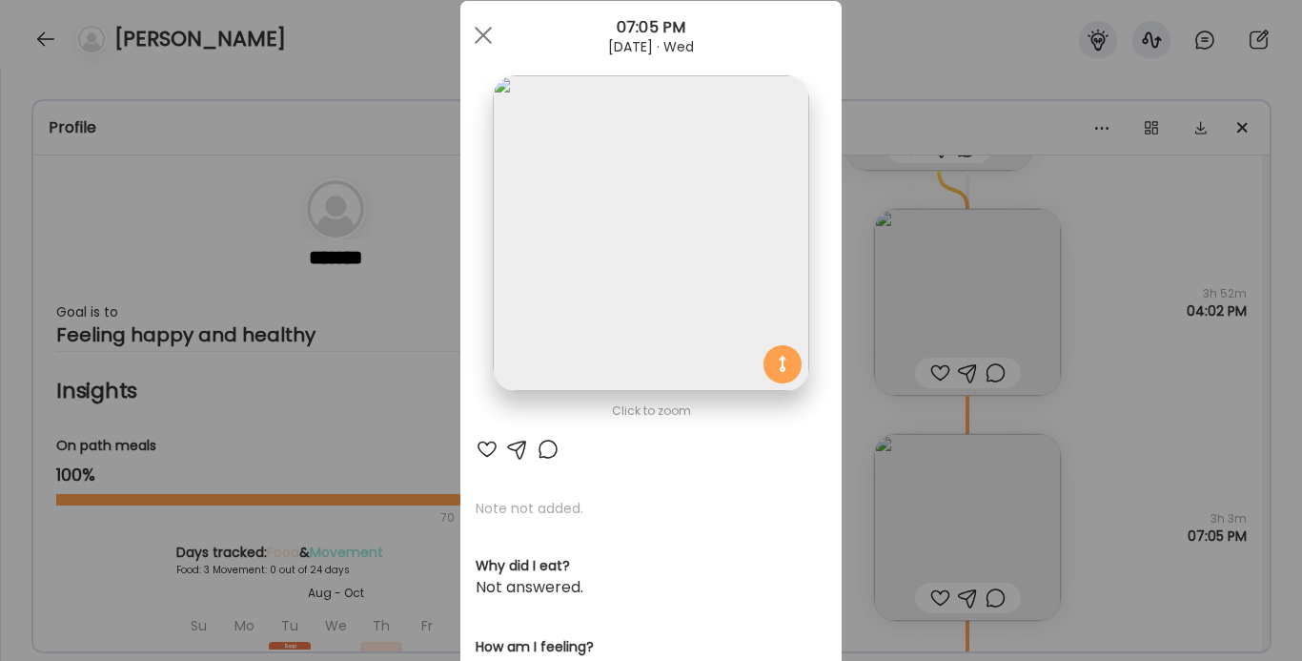
scroll to position [8993, 0]
click at [727, 237] on img at bounding box center [650, 232] width 315 height 315
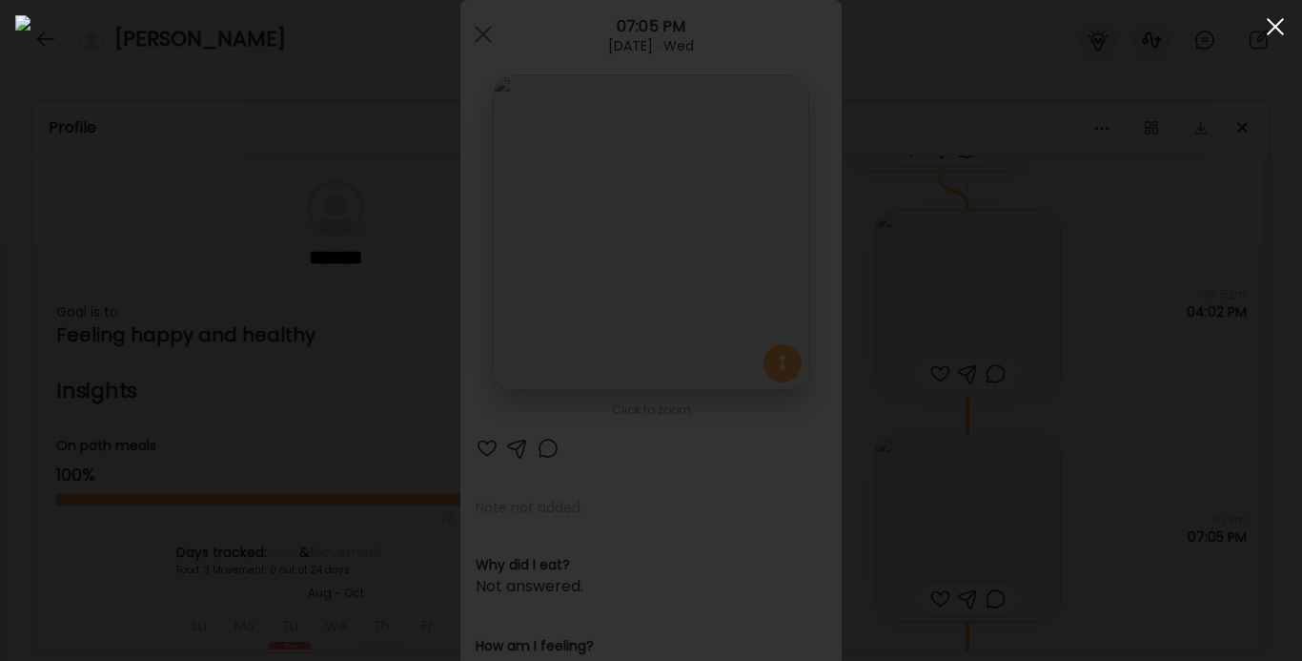
click at [1230, 30] on div at bounding box center [1275, 27] width 38 height 38
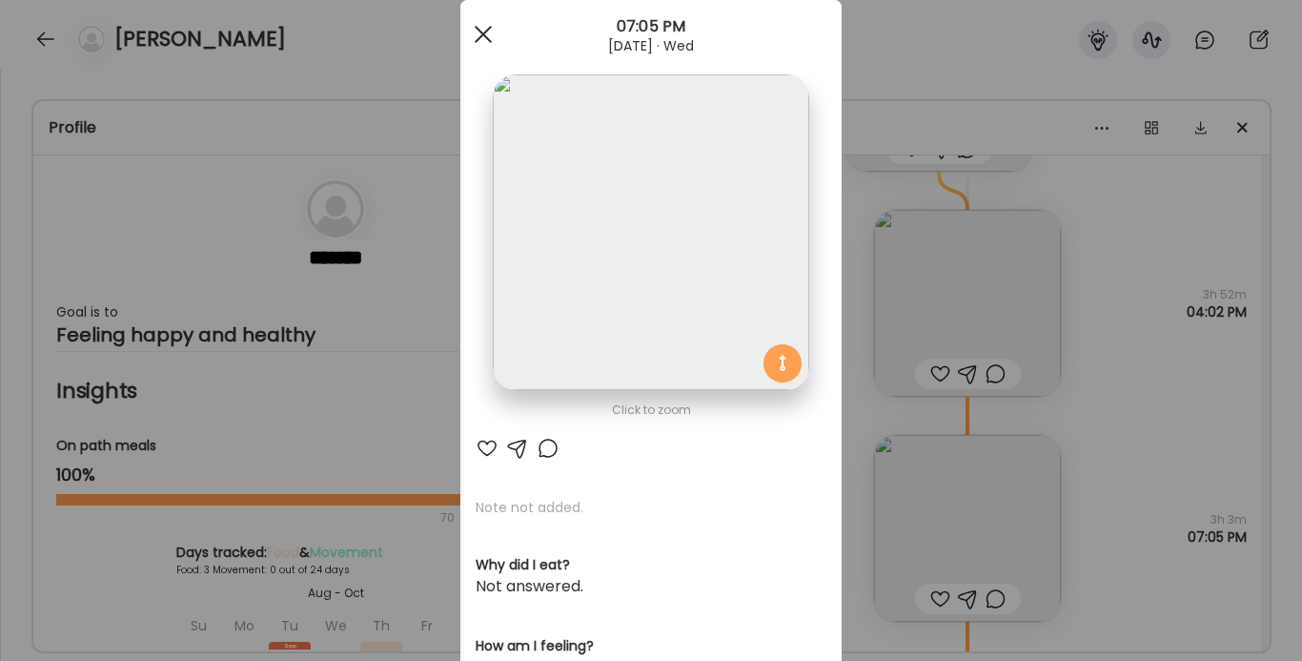
click at [484, 32] on span at bounding box center [483, 34] width 17 height 17
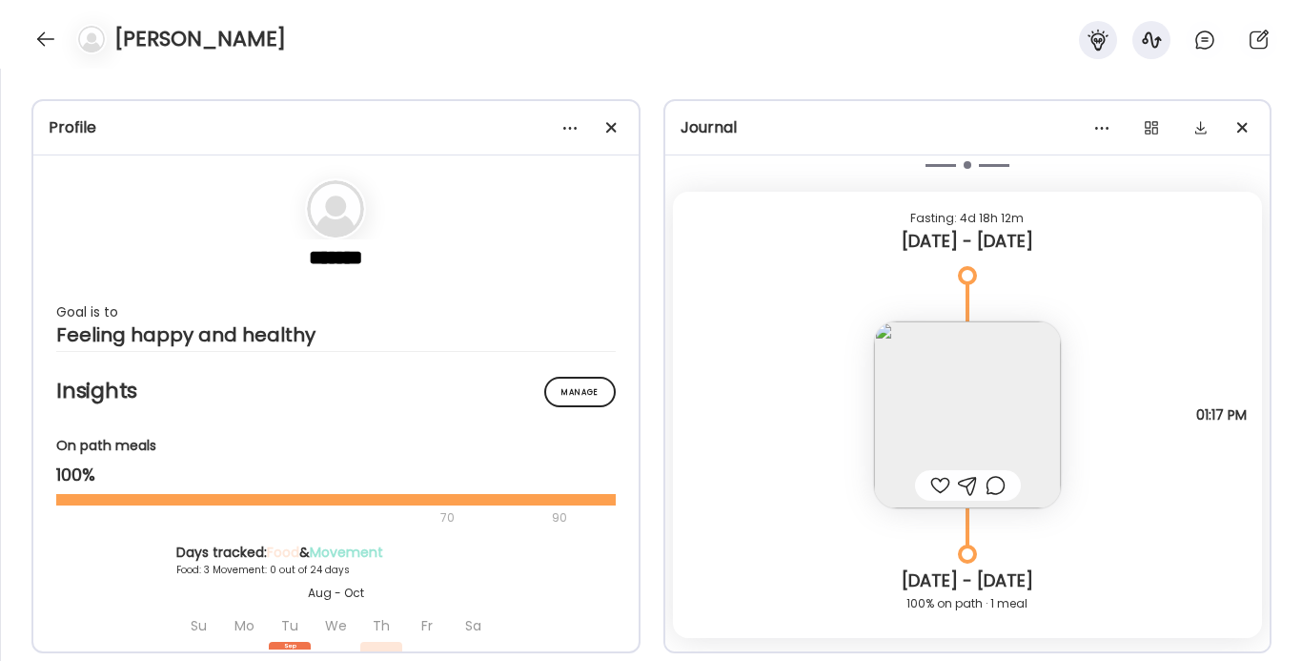
scroll to position [9701, 0]
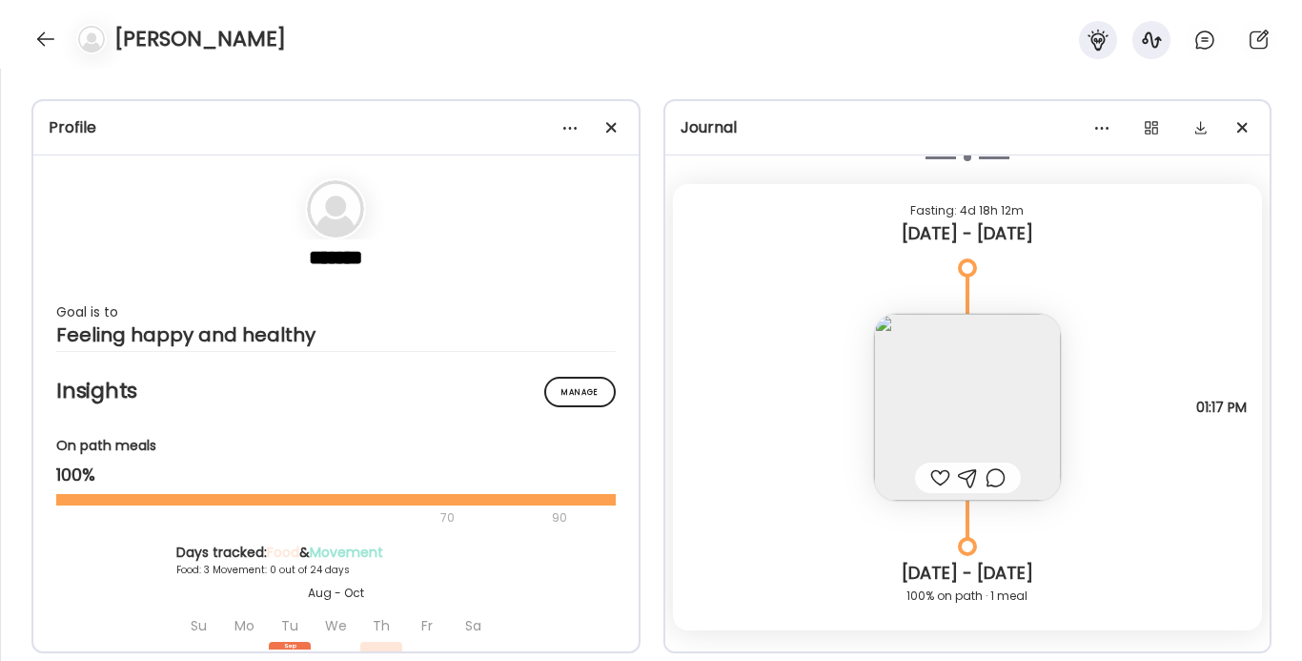
click at [983, 401] on img at bounding box center [967, 407] width 187 height 187
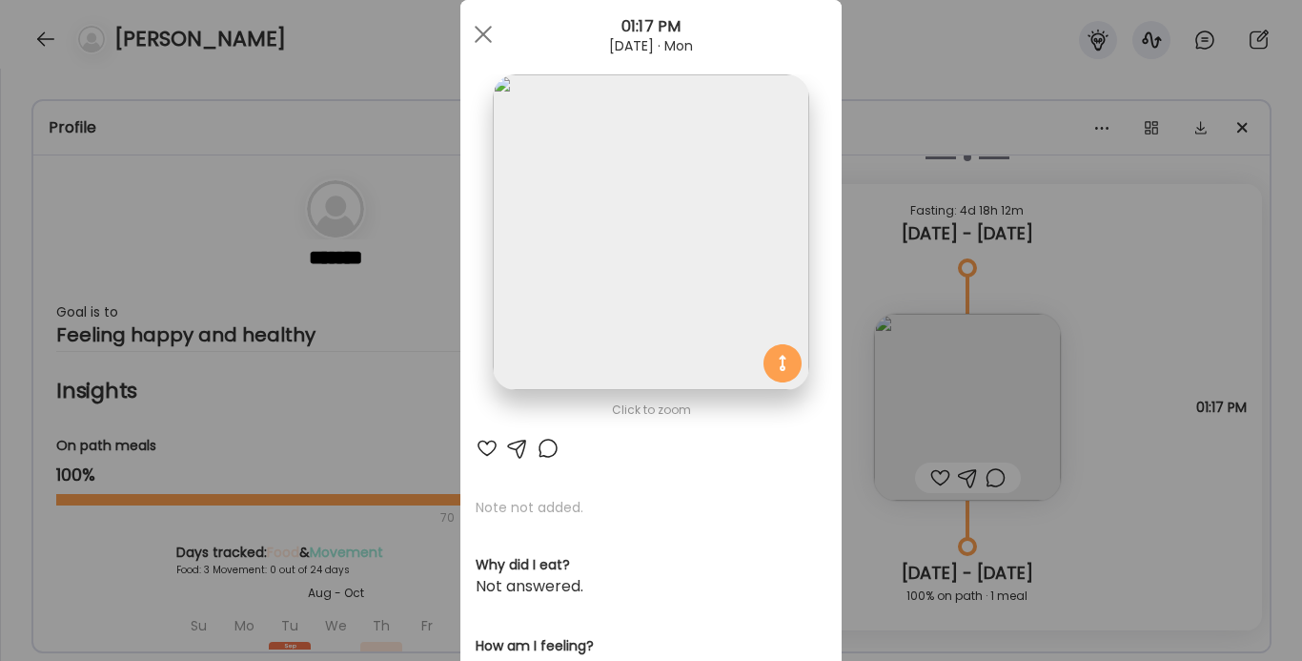
click at [539, 268] on img at bounding box center [650, 231] width 315 height 315
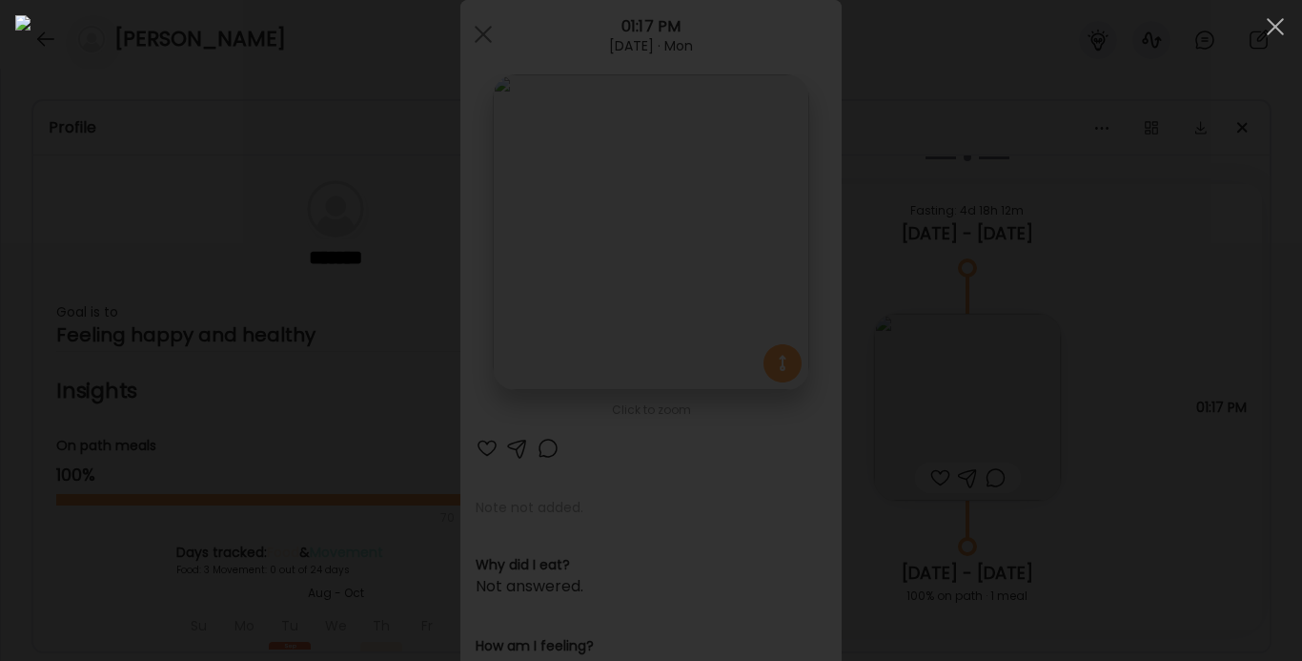
click at [1132, 333] on div at bounding box center [650, 330] width 1271 height 630
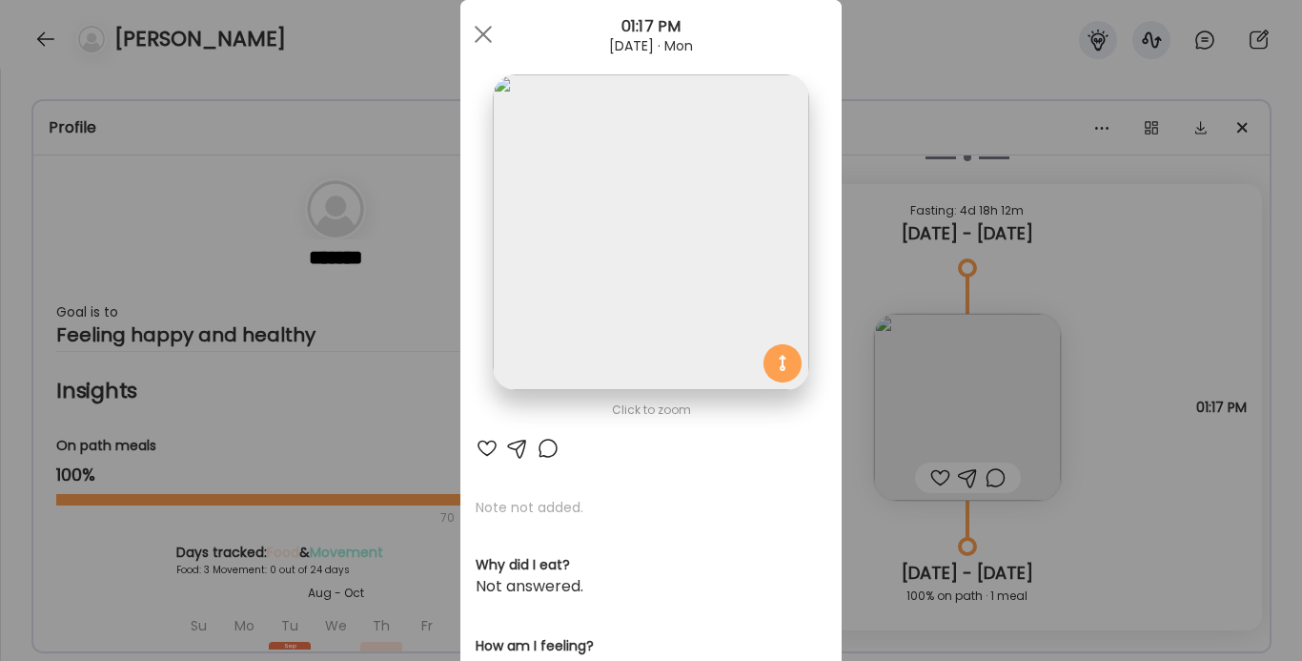
click at [703, 267] on img at bounding box center [650, 231] width 315 height 315
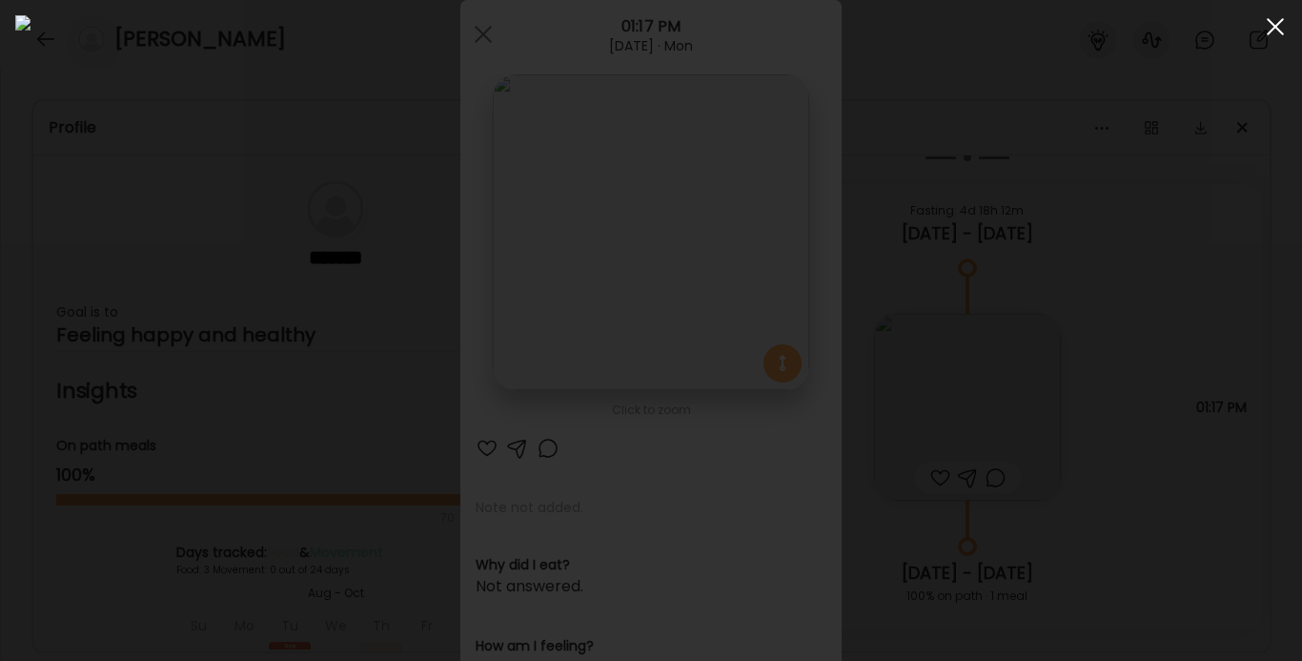
click at [1230, 28] on span at bounding box center [1275, 26] width 17 height 17
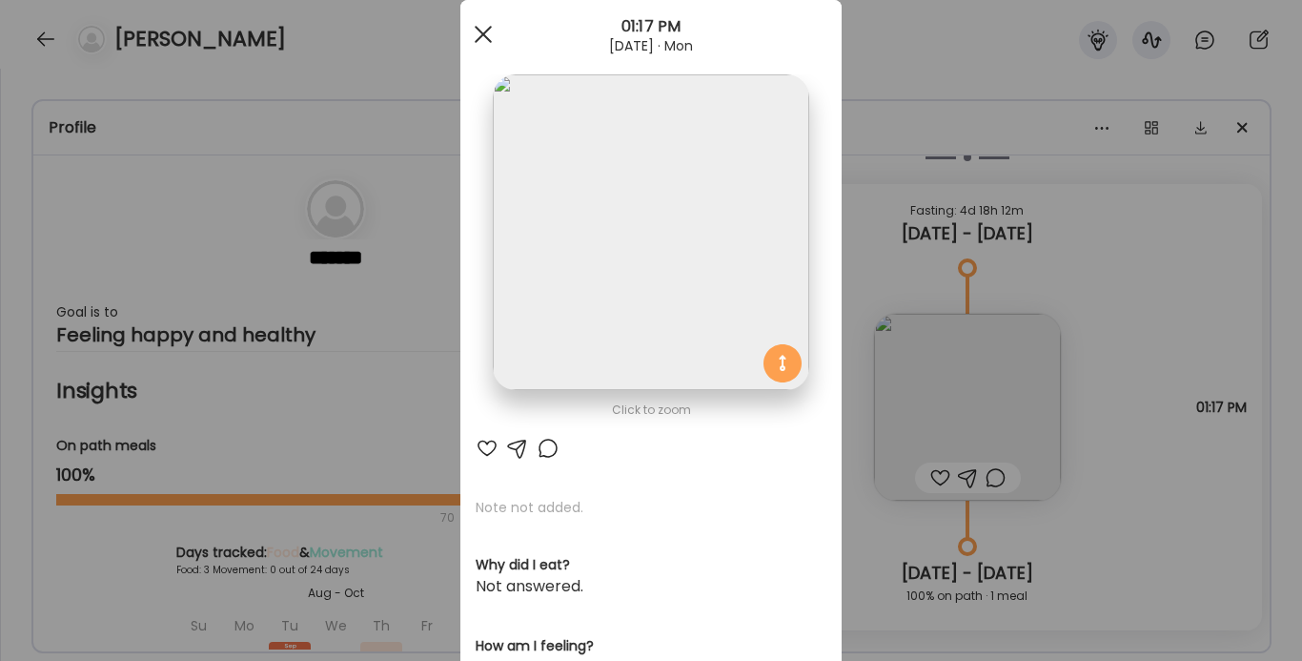
click at [476, 28] on span at bounding box center [483, 34] width 17 height 17
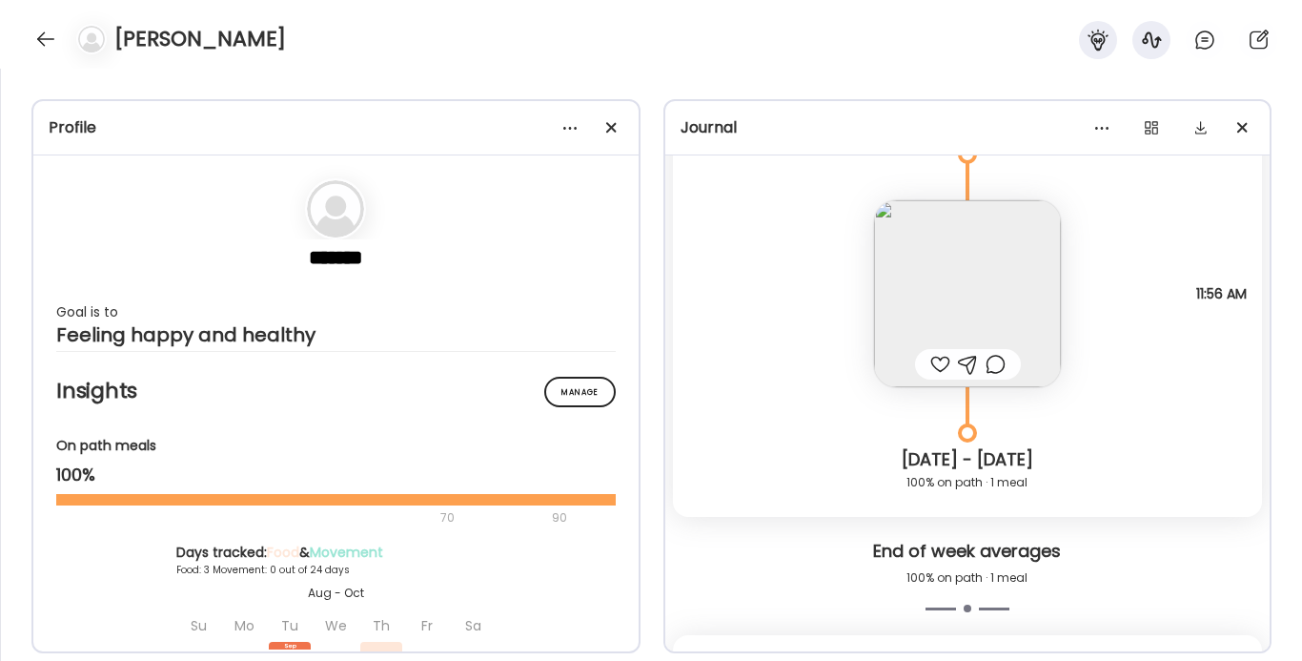
scroll to position [10343, 0]
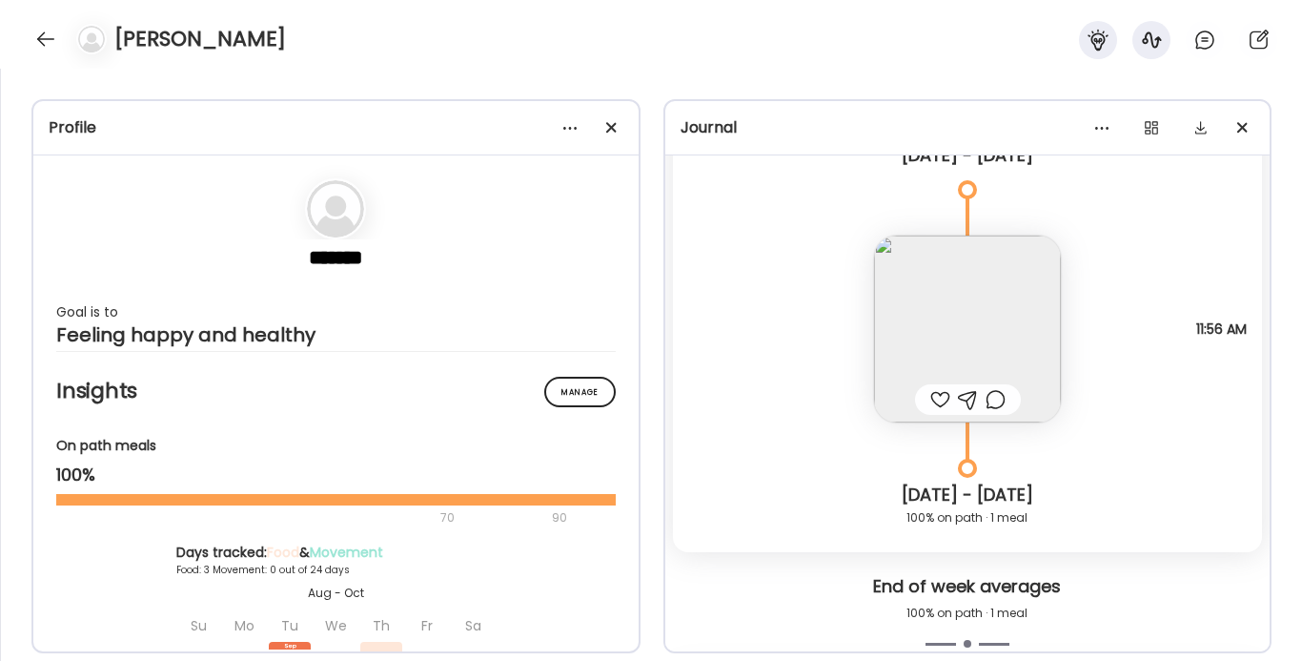
click at [944, 327] on img at bounding box center [967, 328] width 187 height 187
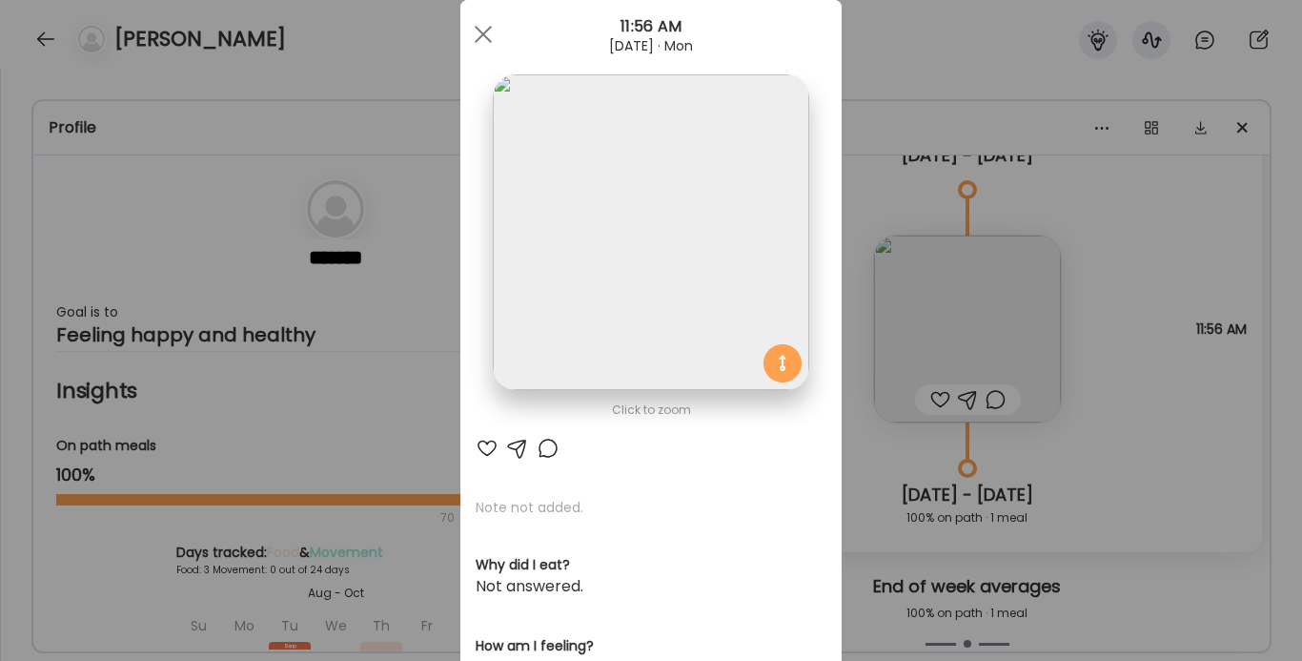
click at [612, 259] on img at bounding box center [650, 231] width 315 height 315
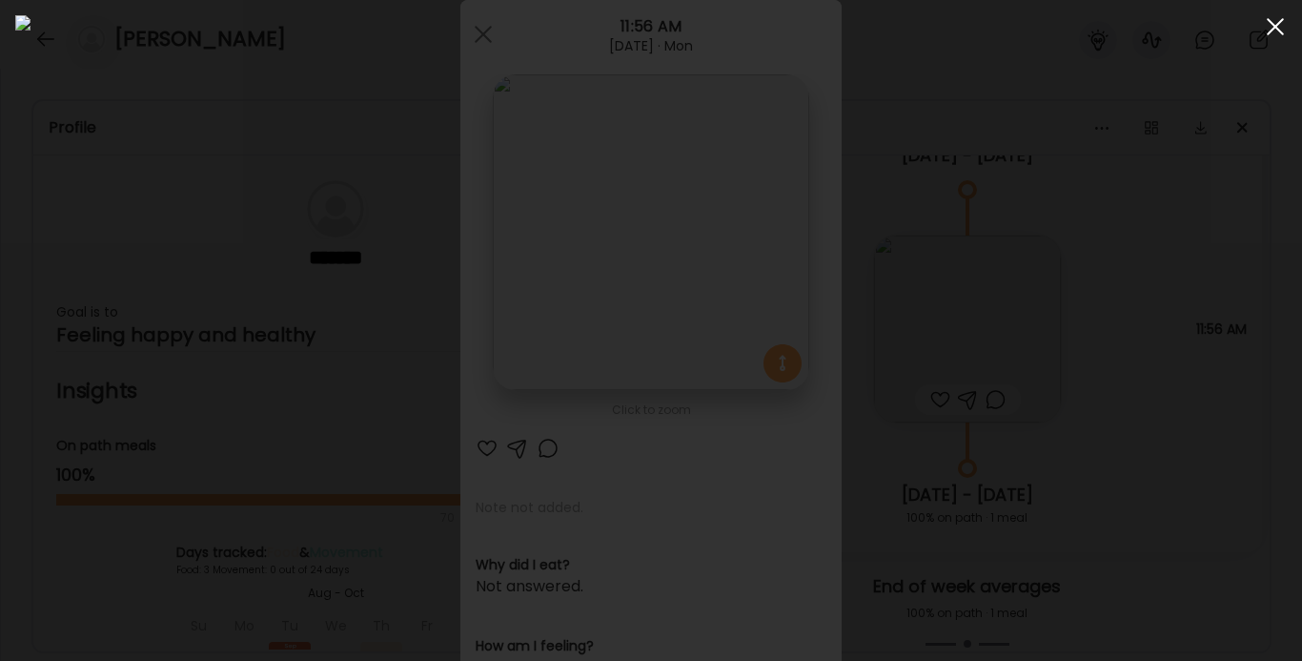
click at [1230, 33] on span at bounding box center [1275, 26] width 17 height 17
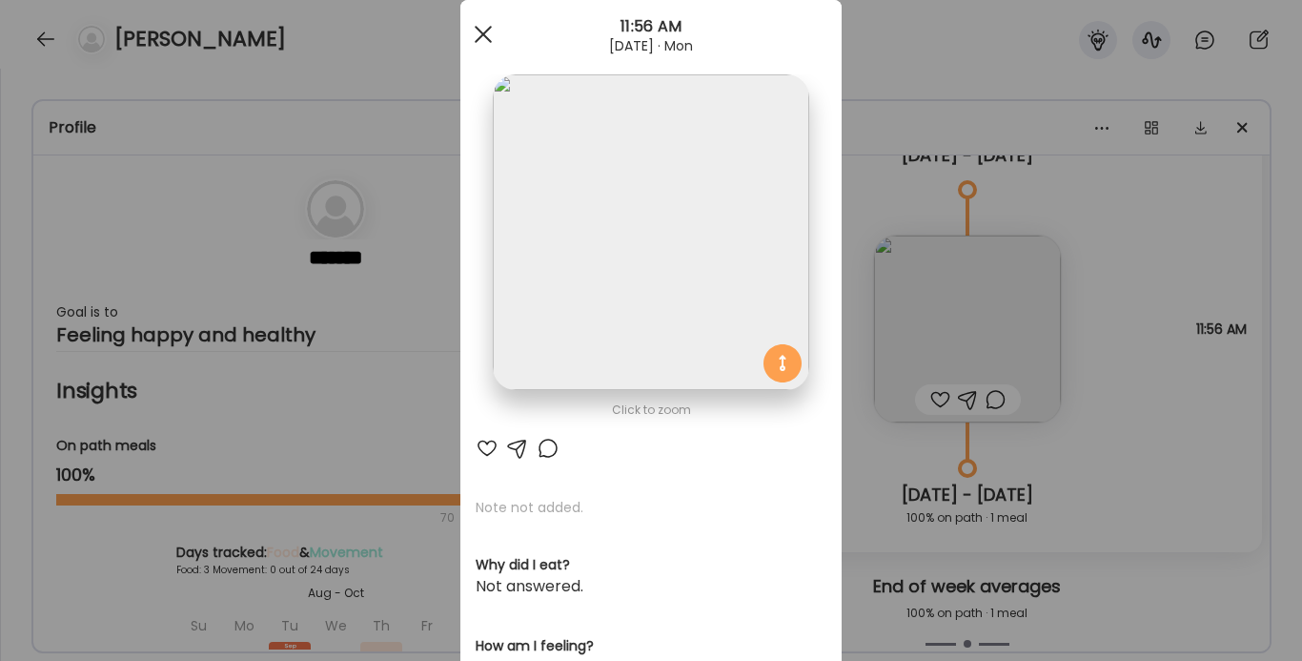
click at [485, 35] on span at bounding box center [483, 34] width 17 height 17
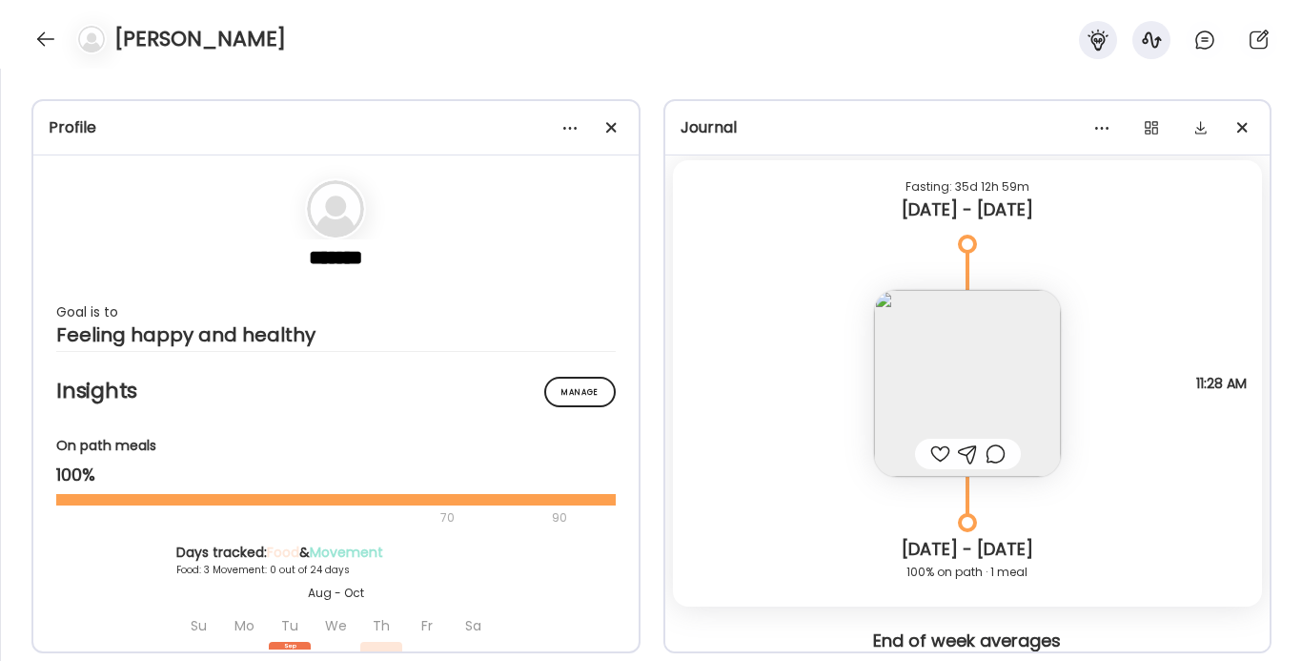
scroll to position [7195, 0]
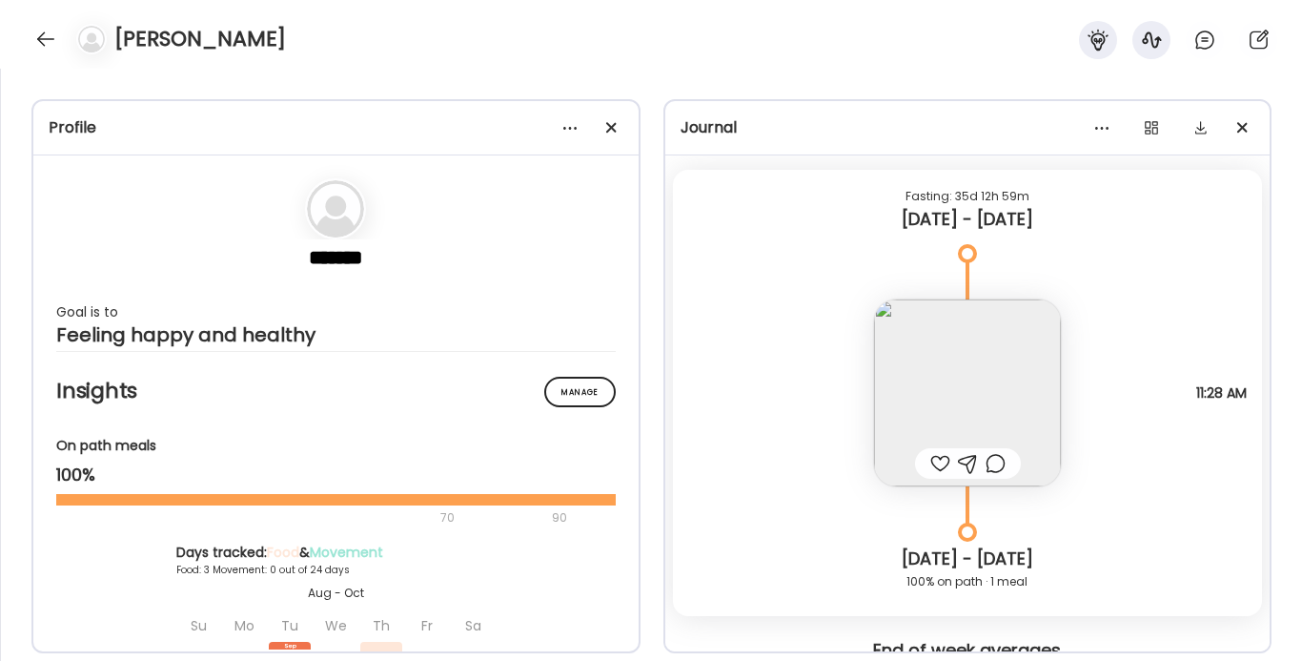
click at [968, 391] on img at bounding box center [967, 392] width 187 height 187
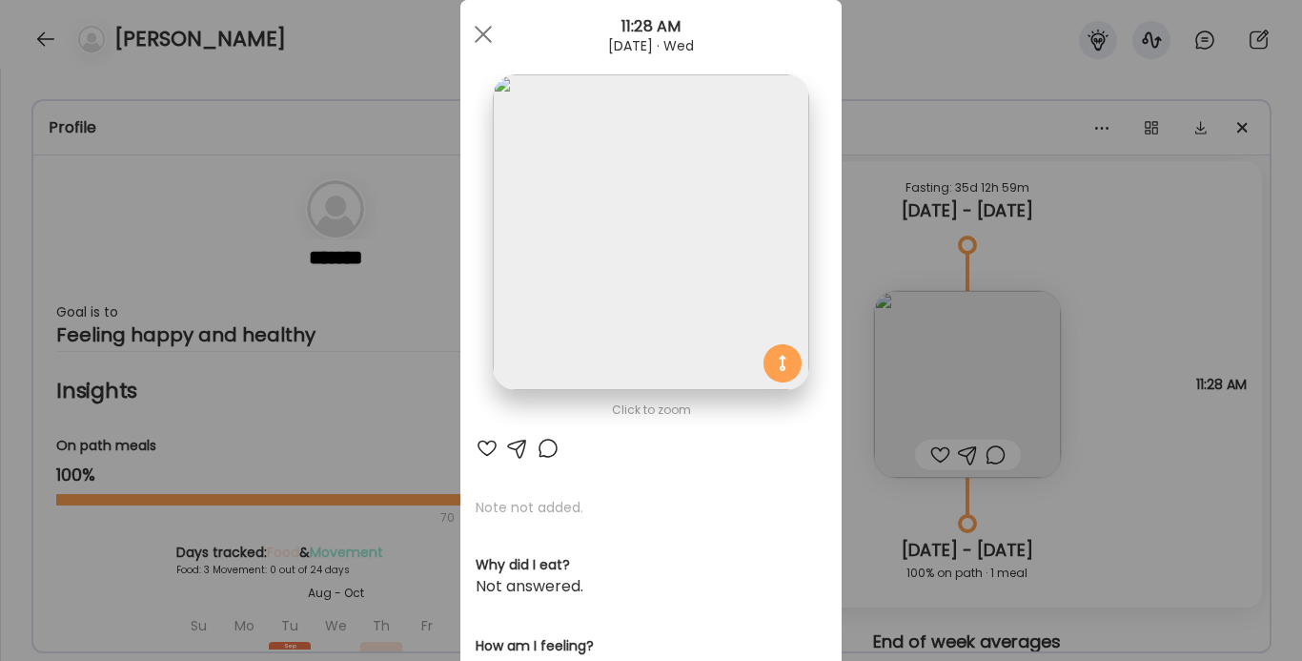
click at [711, 274] on img at bounding box center [650, 231] width 315 height 315
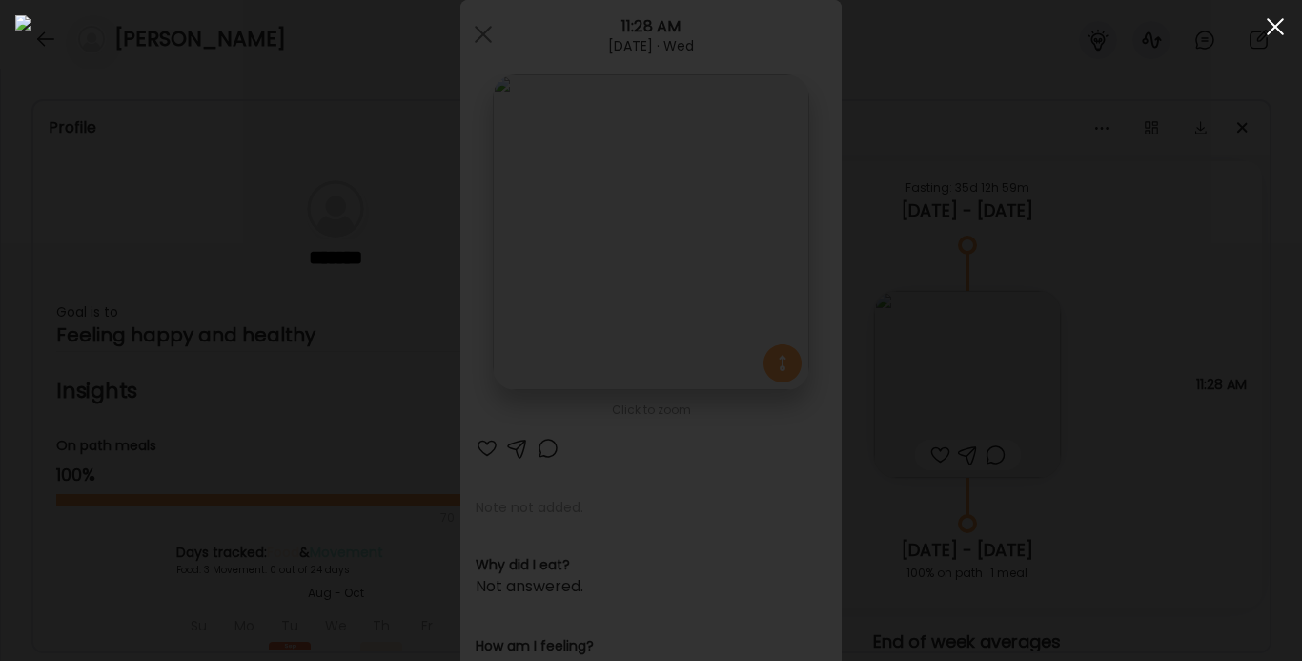
click at [1230, 33] on div at bounding box center [1275, 27] width 38 height 38
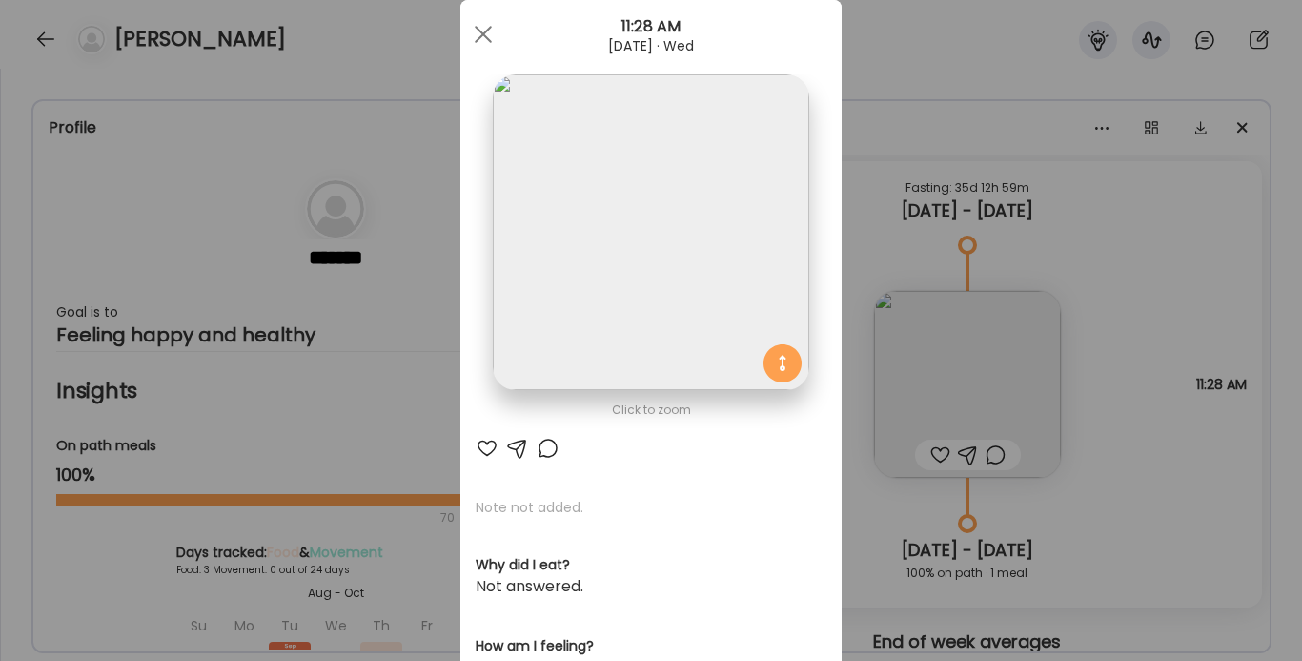
click at [668, 246] on img at bounding box center [650, 231] width 315 height 315
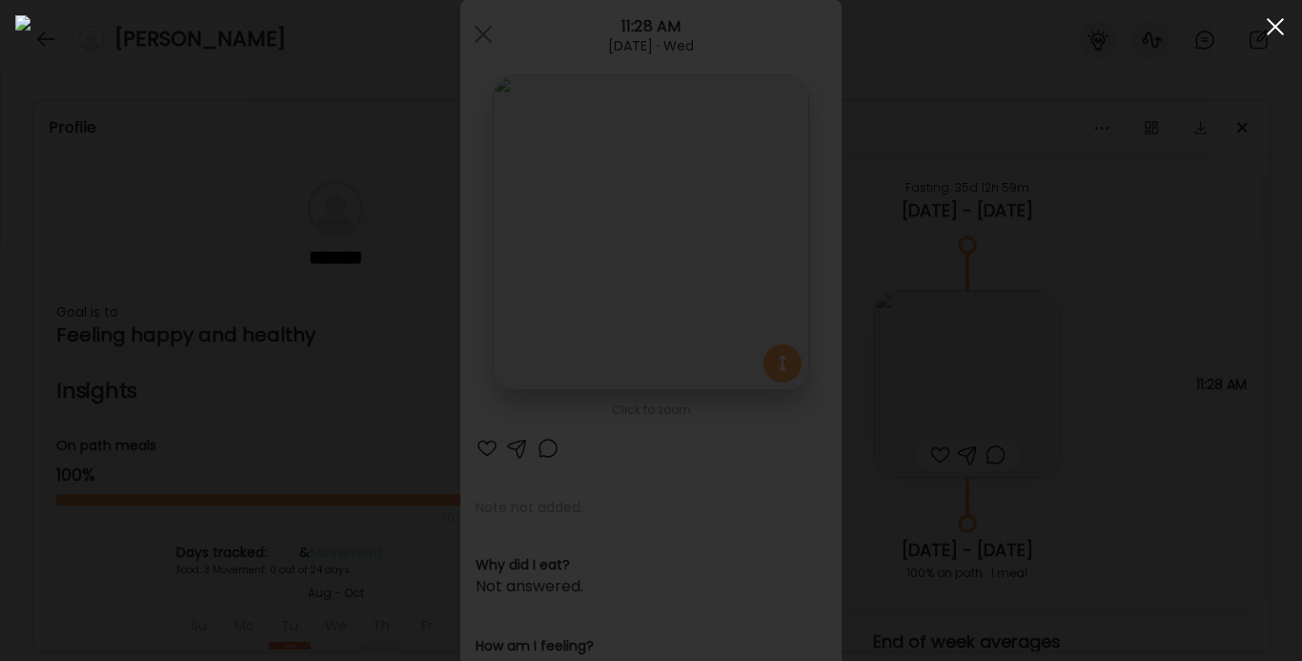
click at [1230, 32] on div at bounding box center [1275, 27] width 38 height 38
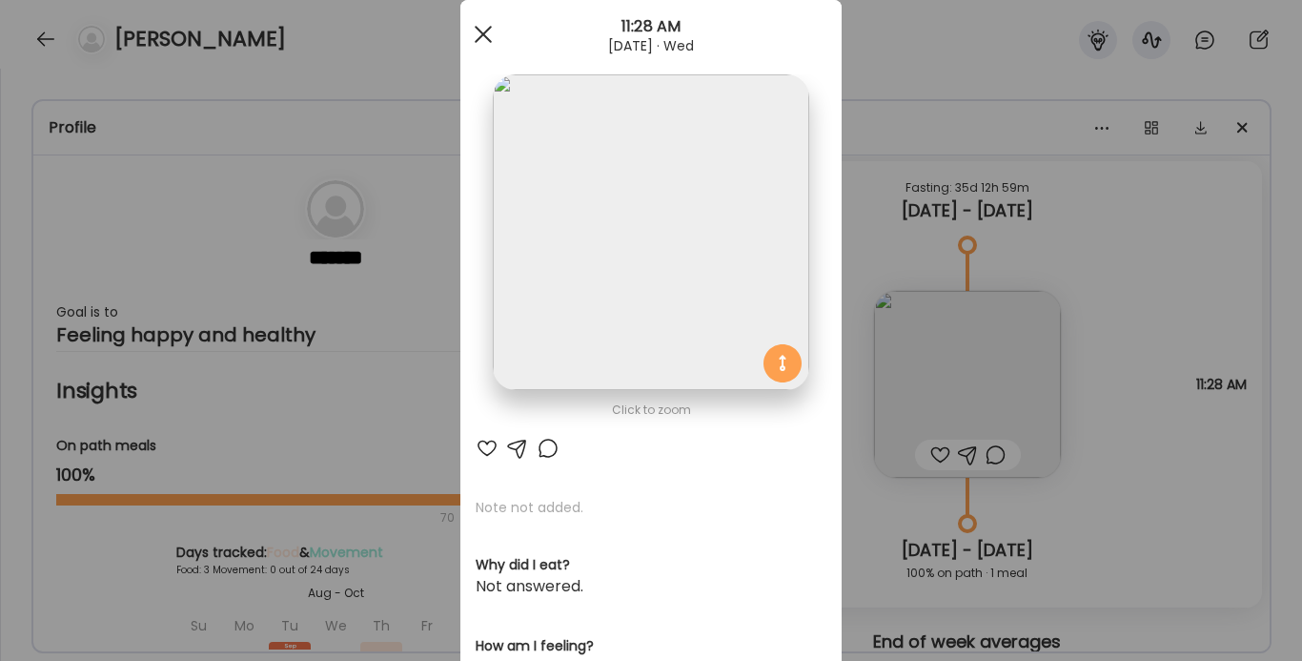
click at [482, 37] on div at bounding box center [483, 34] width 38 height 38
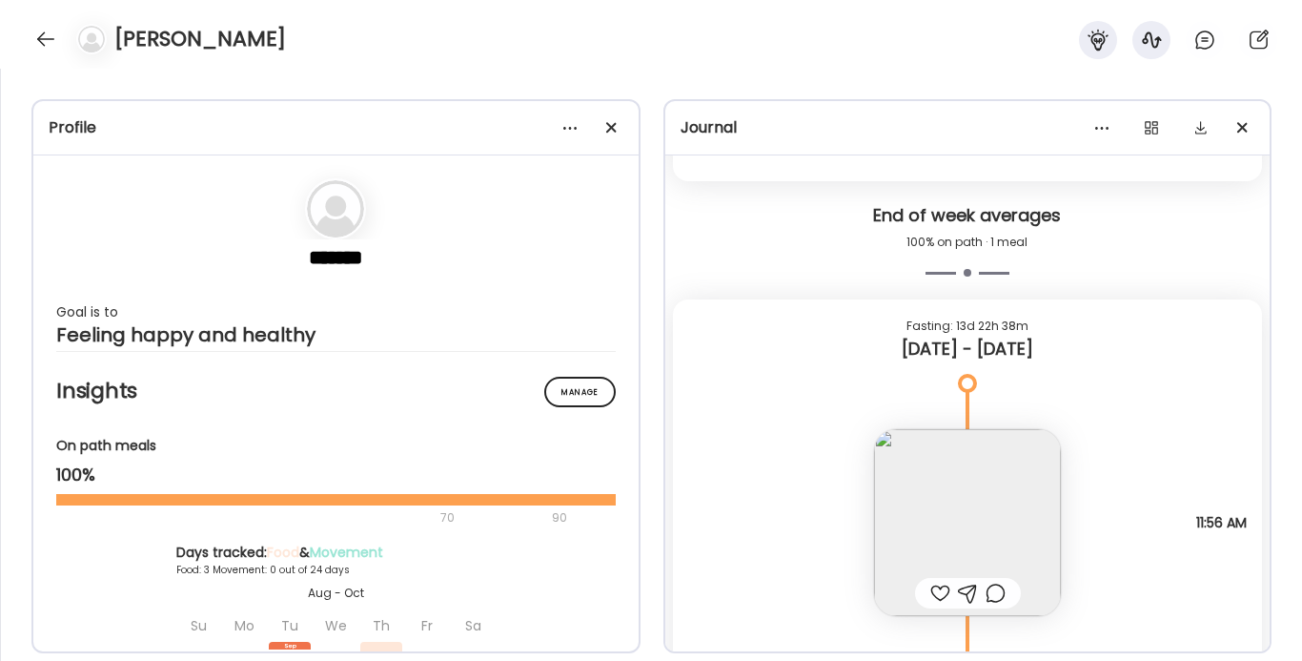
scroll to position [11872, 0]
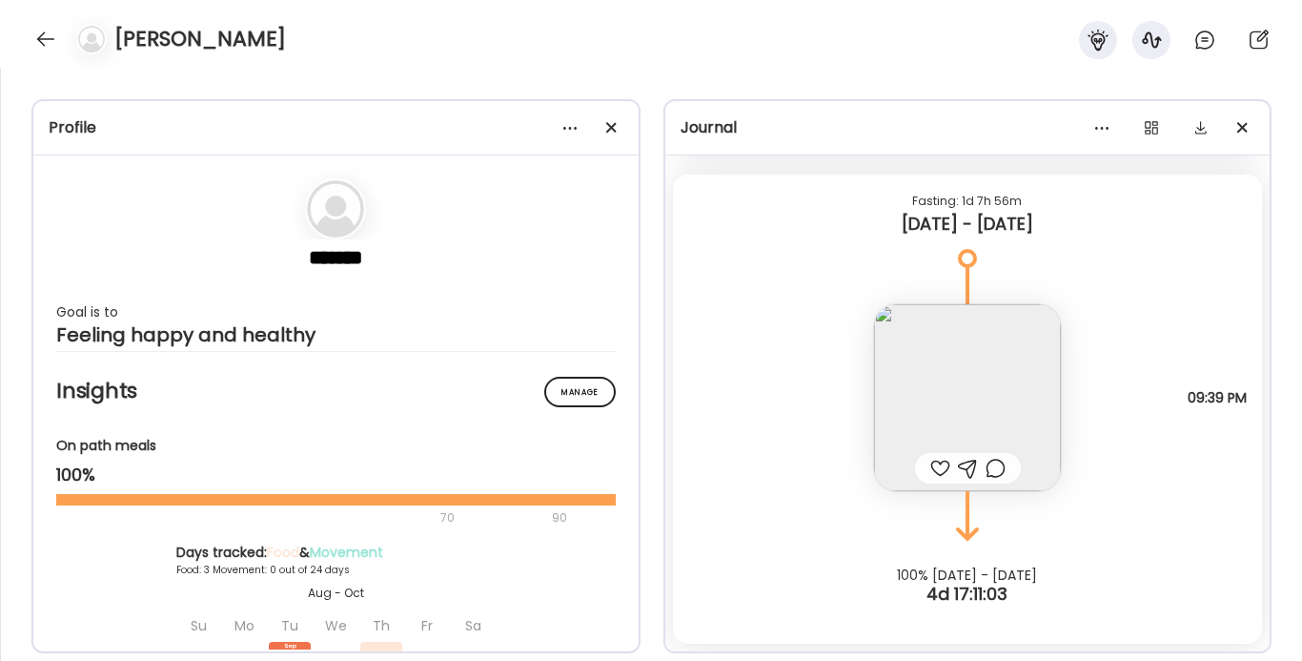
click at [989, 395] on img at bounding box center [967, 397] width 187 height 187
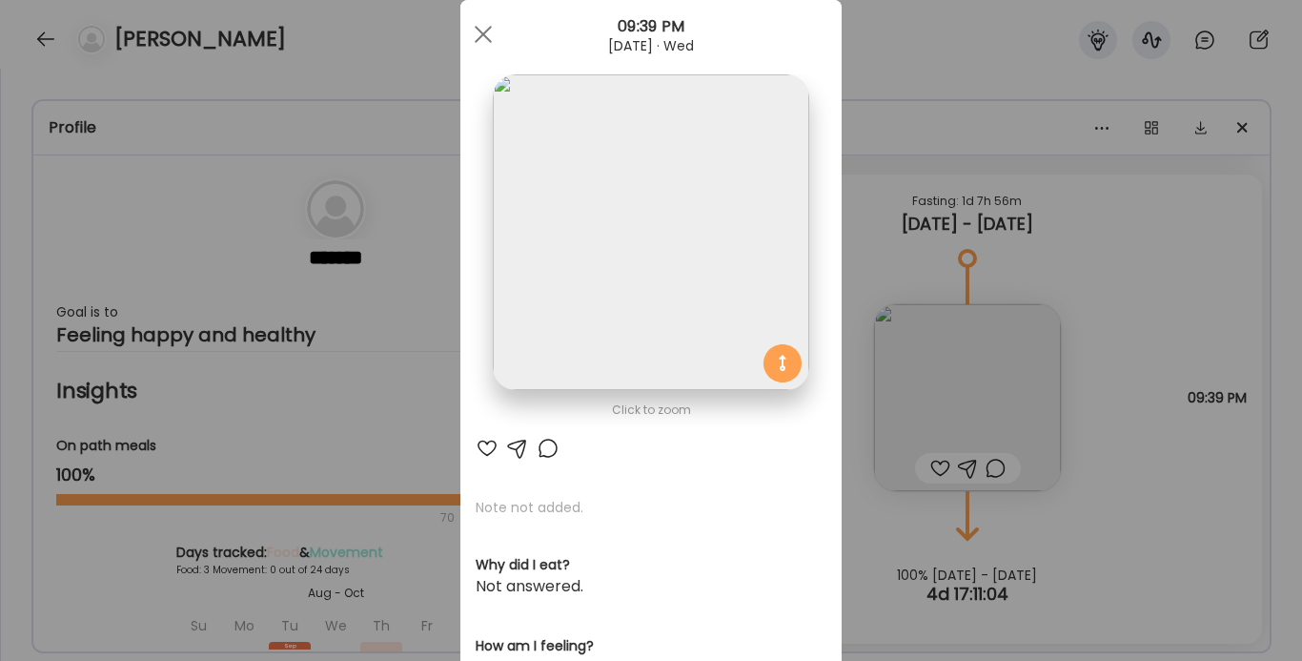
click at [661, 242] on img at bounding box center [650, 231] width 315 height 315
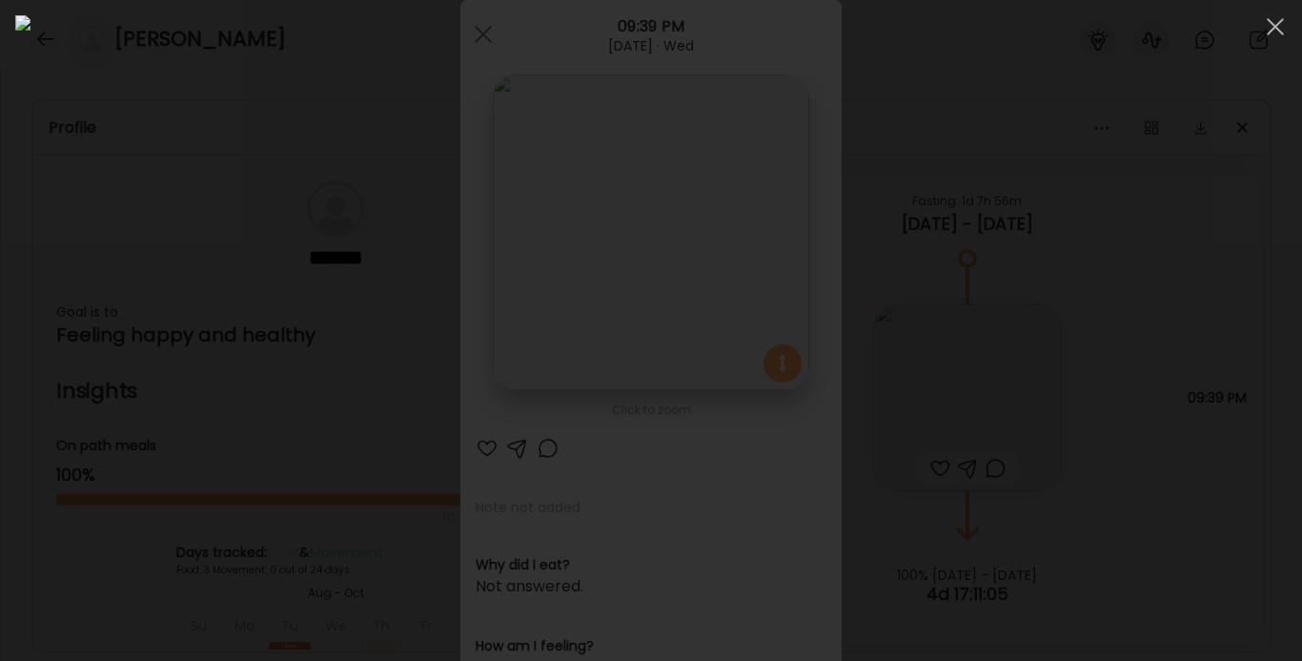
click at [1148, 380] on div at bounding box center [650, 330] width 1271 height 630
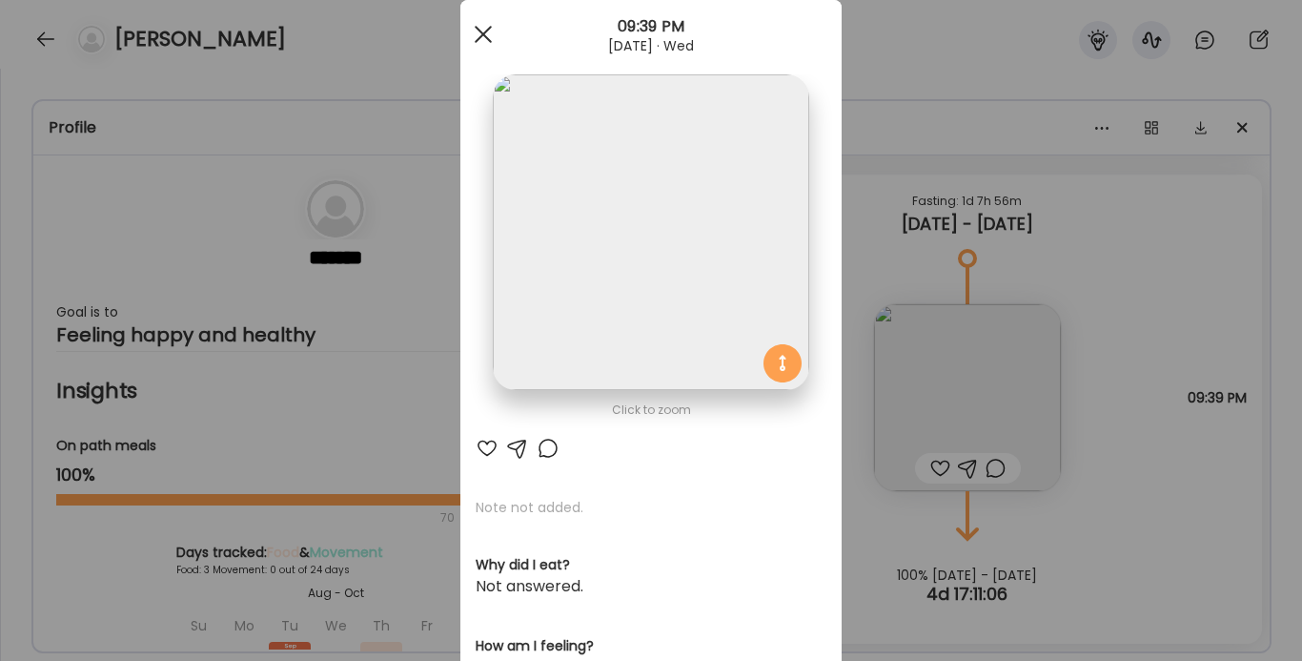
click at [479, 31] on span at bounding box center [483, 34] width 17 height 17
